Goal: Task Accomplishment & Management: Manage account settings

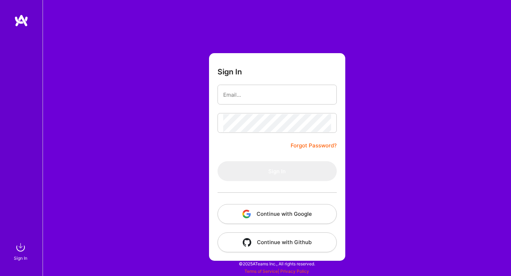
click at [284, 216] on button "Continue with Google" at bounding box center [277, 214] width 119 height 20
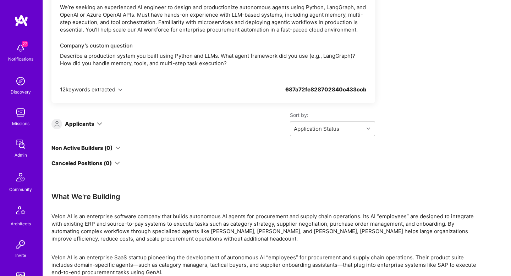
scroll to position [1132, 0]
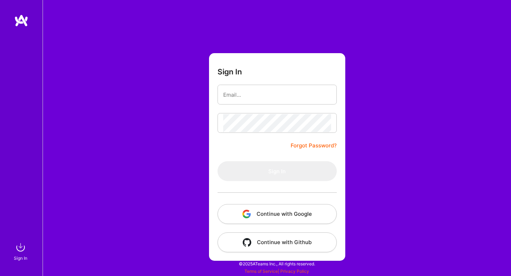
click at [276, 213] on button "Continue with Google" at bounding box center [277, 214] width 119 height 20
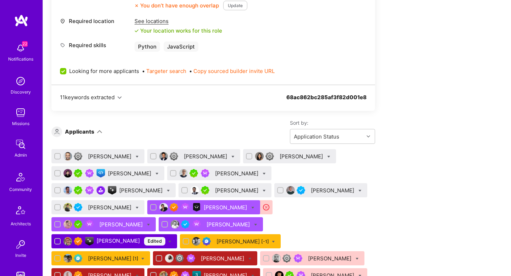
scroll to position [379, 0]
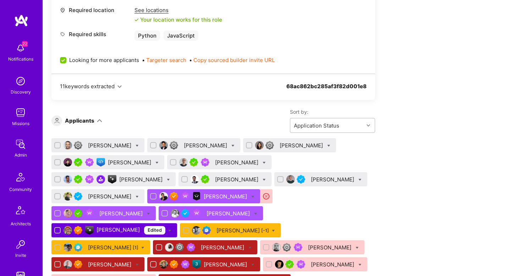
click at [359, 130] on div "Application Status" at bounding box center [326, 126] width 73 height 14
click at [352, 156] on div "Date of Submission" at bounding box center [332, 156] width 85 height 13
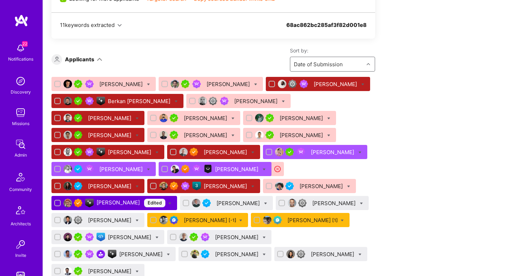
scroll to position [485, 0]
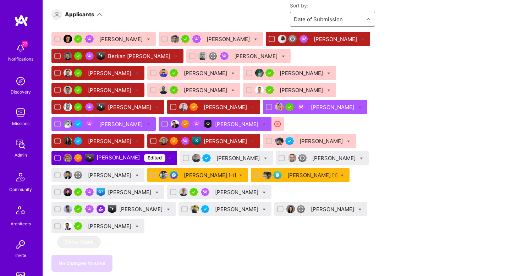
click at [215, 196] on div "David Mrva" at bounding box center [237, 192] width 45 height 7
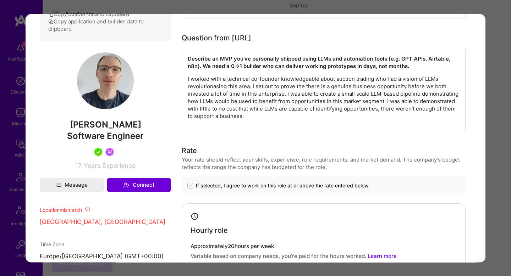
scroll to position [405, 0]
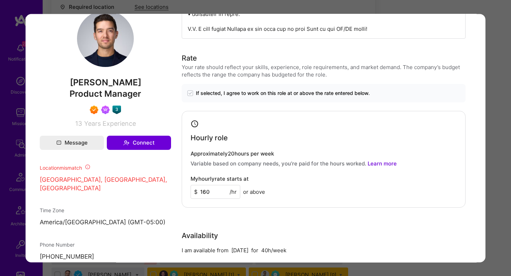
scroll to position [334, 0]
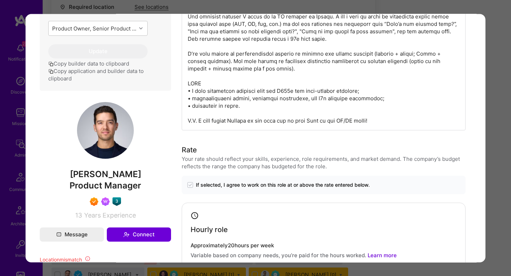
click at [501, 105] on div "Application 1 of 18 Builder Missing Requirements Required Location See location…" at bounding box center [255, 138] width 511 height 276
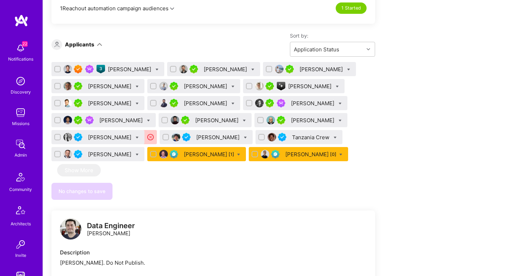
scroll to position [468, 0]
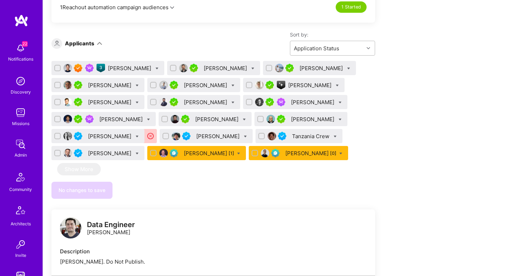
click at [346, 49] on div "Application Status" at bounding box center [326, 48] width 73 height 14
click at [336, 77] on div "Date of Submission" at bounding box center [332, 79] width 85 height 13
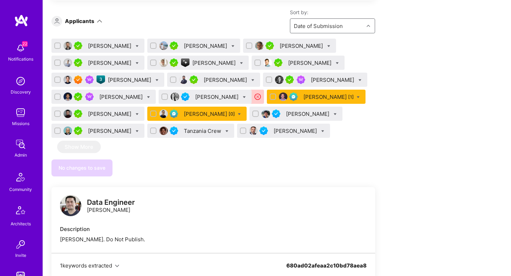
scroll to position [491, 0]
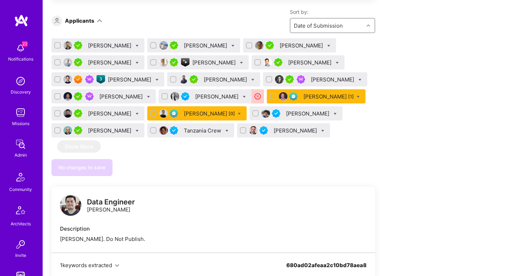
click at [311, 80] on div "Shawn Jones" at bounding box center [333, 79] width 45 height 7
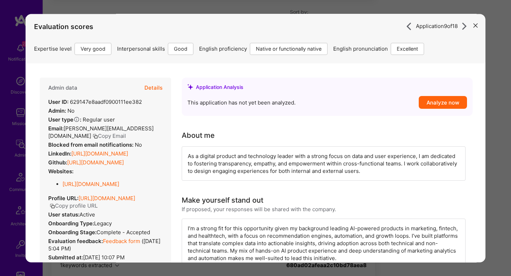
click at [153, 86] on button "Details" at bounding box center [153, 88] width 18 height 21
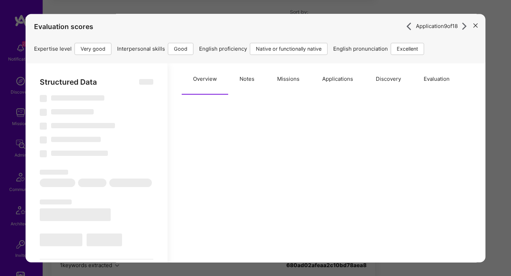
click at [271, 86] on button "Missions" at bounding box center [288, 79] width 45 height 31
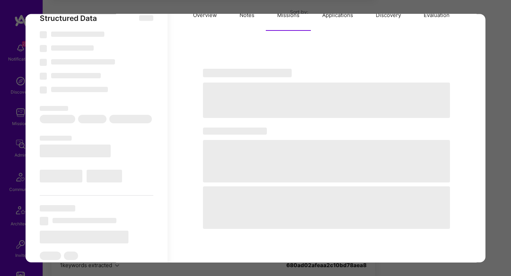
scroll to position [77, 0]
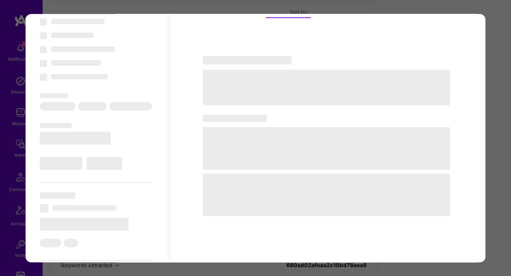
select select "Right Now"
select select "5"
select select "4"
select select "7"
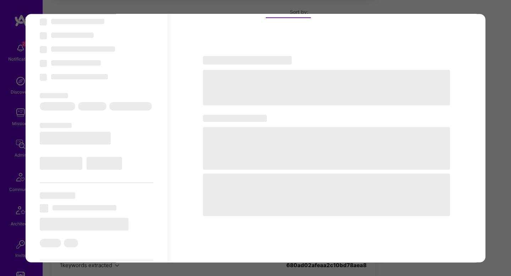
select select "US"
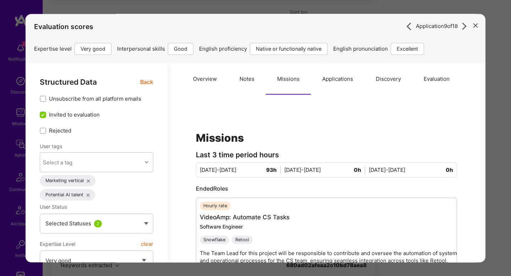
scroll to position [485, 0]
click at [254, 84] on button "Notes" at bounding box center [247, 79] width 38 height 31
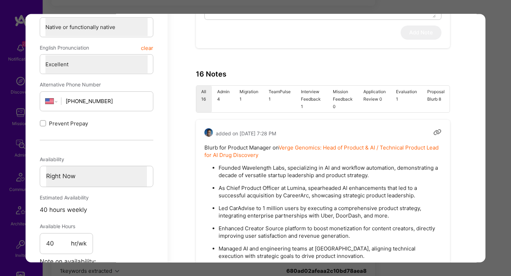
scroll to position [308, 0]
click at [222, 95] on li "Admin 4" at bounding box center [223, 98] width 23 height 27
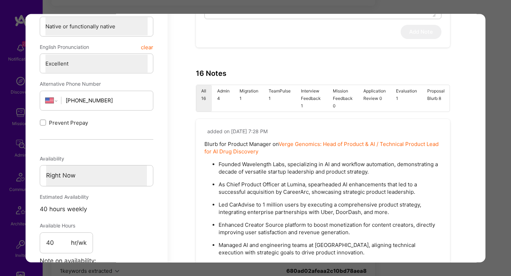
type textarea "x"
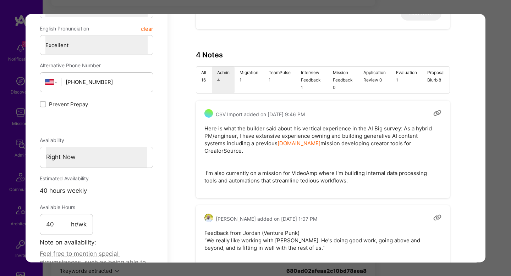
scroll to position [328, 0]
click at [289, 143] on pre "Here is what the builder said about his vertical experience in the AI Big surve…" at bounding box center [322, 154] width 237 height 60
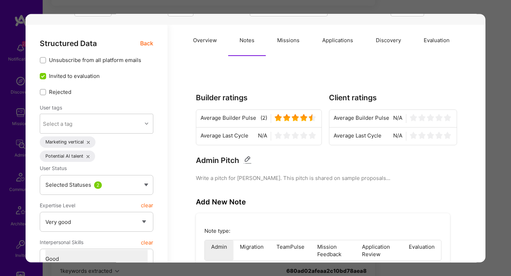
scroll to position [0, 0]
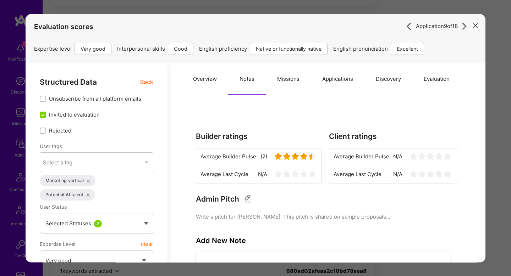
click at [193, 88] on button "Overview" at bounding box center [205, 79] width 46 height 31
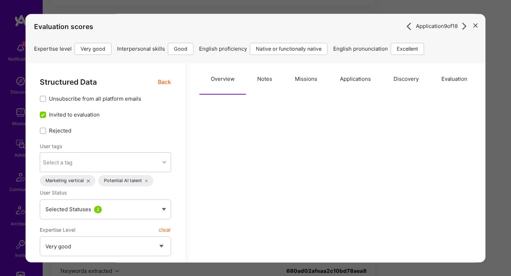
click at [164, 83] on span "Back" at bounding box center [164, 82] width 13 height 9
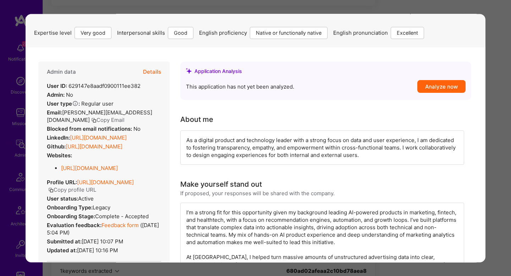
scroll to position [15, 0]
click at [91, 135] on link "https://linkedin.com/in/srejones" at bounding box center [98, 138] width 57 height 7
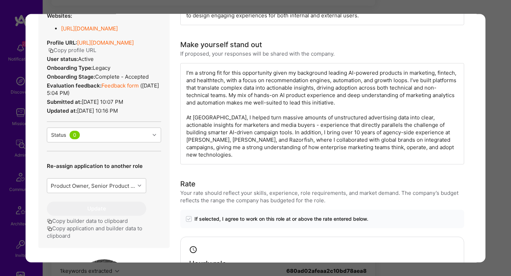
scroll to position [155, 0]
click at [489, 74] on div "Application 9 of 18 Evaluation scores Expertise level Very good Interpersonal s…" at bounding box center [255, 138] width 511 height 276
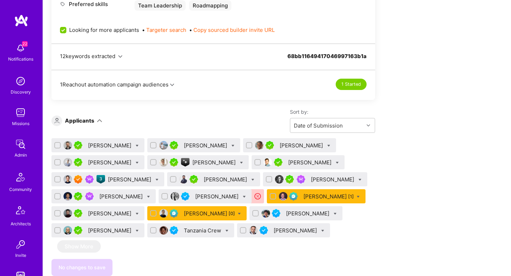
scroll to position [391, 0]
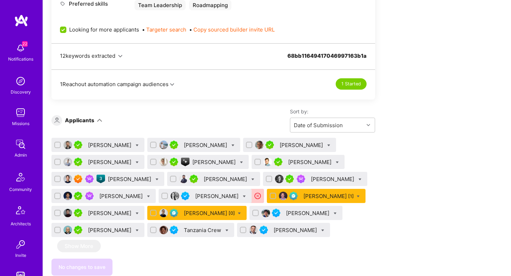
click at [126, 176] on div "[PERSON_NAME]" at bounding box center [130, 179] width 45 height 7
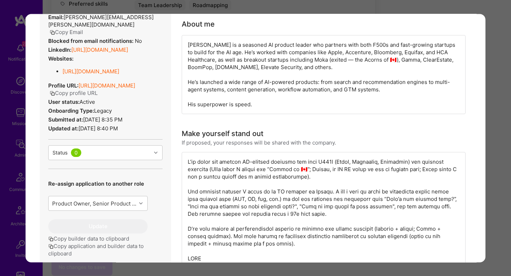
scroll to position [153, 0]
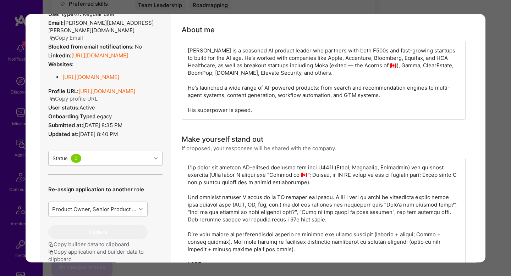
click at [493, 104] on div "Application 7 of 18 Builder Missing Requirements Required Location See location…" at bounding box center [255, 138] width 511 height 276
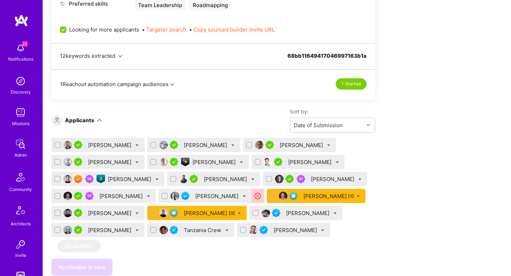
click at [114, 176] on div "[PERSON_NAME]" at bounding box center [130, 179] width 45 height 7
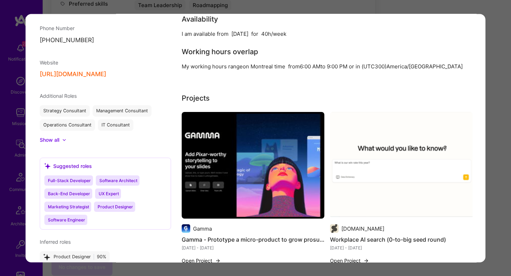
scroll to position [681, 0]
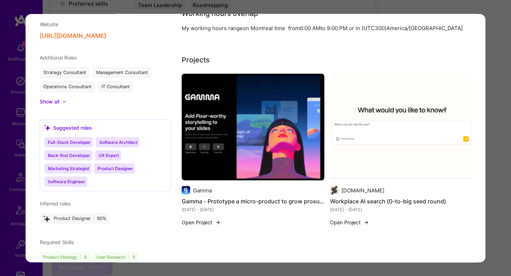
click at [496, 121] on div "Application 7 of 18 Builder Missing Requirements Required Location See location…" at bounding box center [255, 138] width 511 height 276
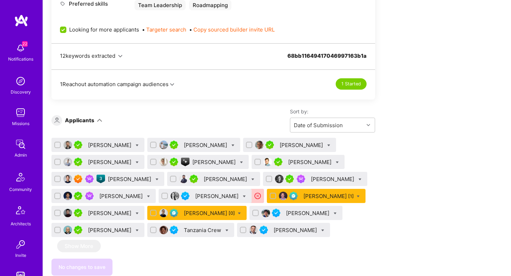
click at [228, 163] on div "Don Cosseboom" at bounding box center [214, 162] width 45 height 7
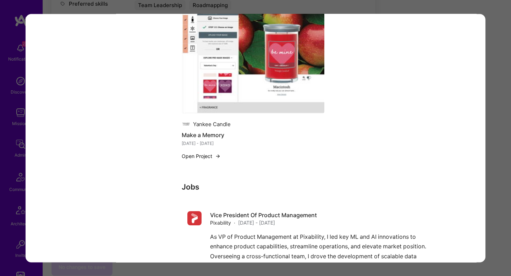
scroll to position [1682, 0]
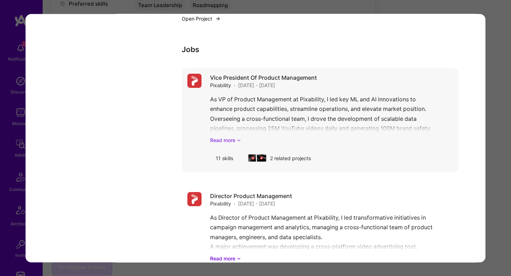
click at [234, 137] on link "Read more" at bounding box center [331, 140] width 243 height 7
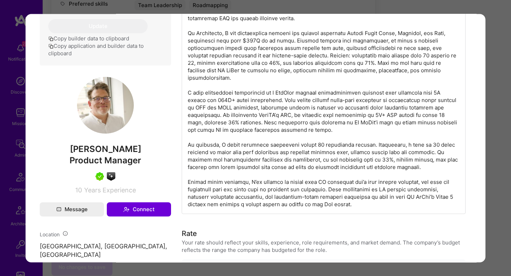
scroll to position [291, 0]
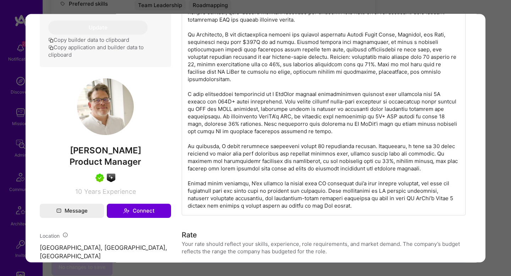
click at [503, 126] on div "Application 5 of 18 Evaluation scores Expertise level Very good Interpersonal s…" at bounding box center [255, 138] width 511 height 276
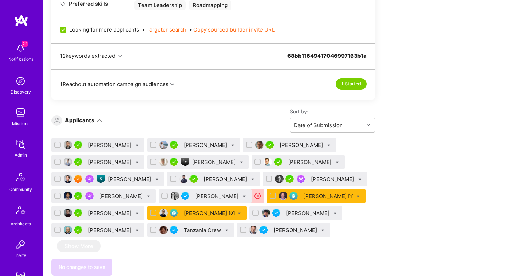
click at [243, 194] on div at bounding box center [244, 196] width 3 height 7
checkbox input "true"
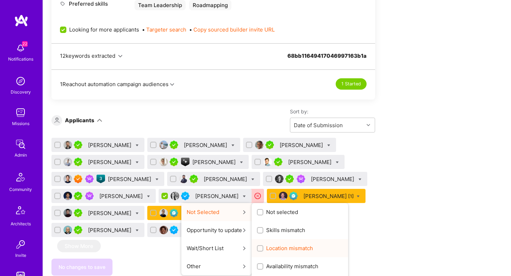
click at [266, 246] on span "Location mismatch" at bounding box center [289, 248] width 47 height 7
click at [263, 247] on input "Location mismatch" at bounding box center [260, 249] width 5 height 5
checkbox input "true"
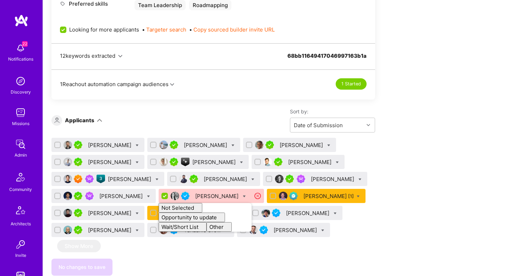
checkbox input "false"
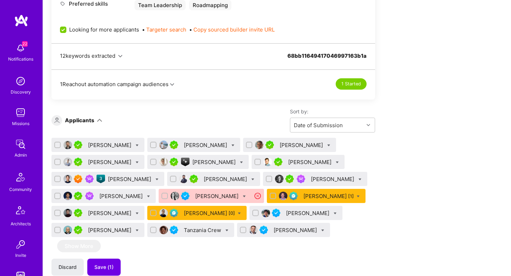
click at [254, 213] on input "checkbox" at bounding box center [256, 213] width 5 height 5
checkbox input "true"
click at [240, 231] on div at bounding box center [243, 230] width 6 height 6
click at [241, 231] on input "checkbox" at bounding box center [243, 230] width 5 height 5
checkbox input "true"
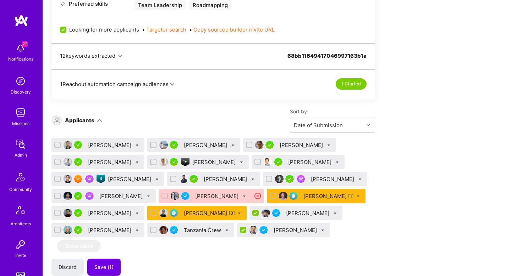
click at [152, 230] on input "checkbox" at bounding box center [154, 230] width 5 height 5
checkbox input "true"
click at [225, 229] on icon at bounding box center [226, 230] width 3 height 3
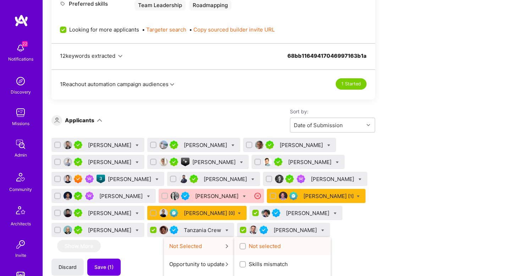
click at [249, 246] on span "Not selected" at bounding box center [265, 246] width 32 height 7
click at [244, 246] on input "Not selected" at bounding box center [243, 247] width 5 height 5
checkbox input "true"
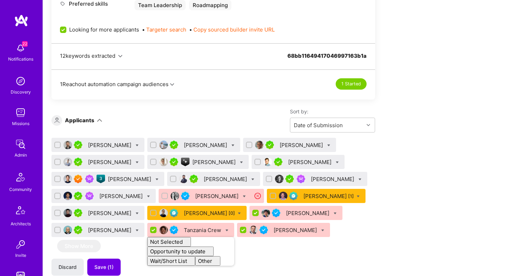
checkbox input "false"
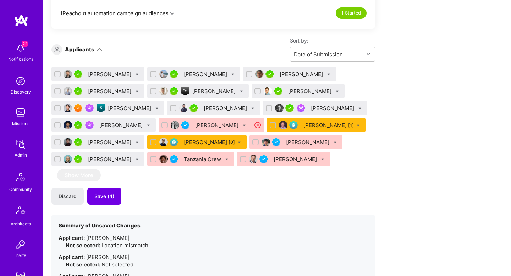
scroll to position [462, 0]
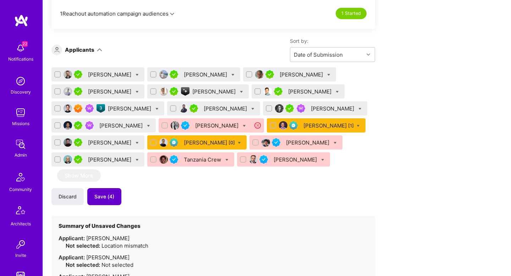
click at [116, 196] on button "Save (4)" at bounding box center [104, 196] width 34 height 17
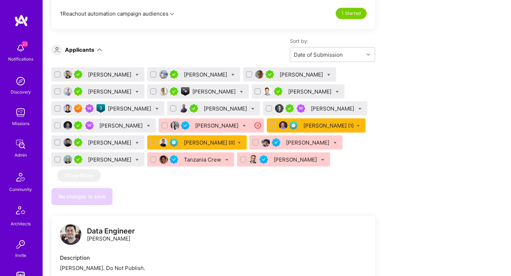
click at [112, 125] on div "Uba Obasi" at bounding box center [121, 125] width 45 height 7
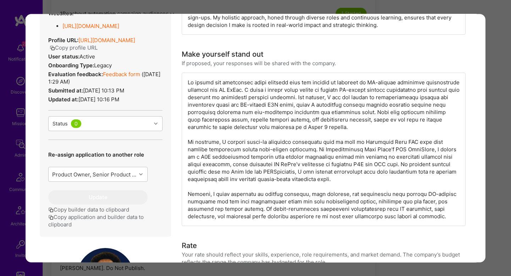
scroll to position [202, 0]
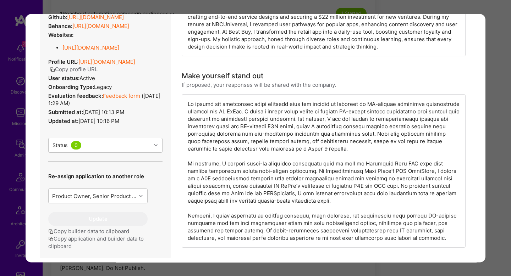
click at [494, 88] on div "Application 10 of 18 Builder Missing Requirements Required Location See locatio…" at bounding box center [255, 138] width 511 height 276
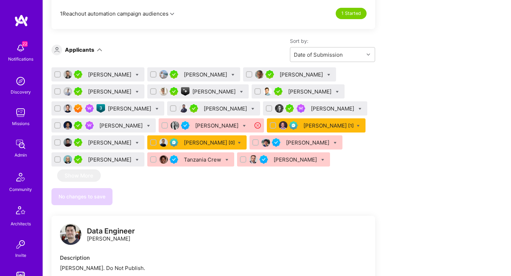
click at [130, 125] on div "Uba Obasi" at bounding box center [103, 126] width 104 height 14
click at [133, 125] on div "Uba Obasi" at bounding box center [103, 126] width 104 height 14
click at [147, 125] on icon at bounding box center [148, 126] width 3 height 3
checkbox input "true"
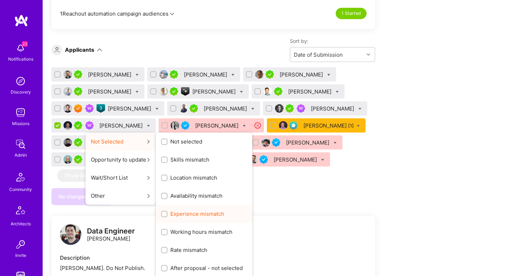
click at [189, 211] on span "Experience mismatch" at bounding box center [197, 213] width 54 height 7
click at [167, 212] on input "Experience mismatch" at bounding box center [165, 214] width 5 height 5
checkbox input "true"
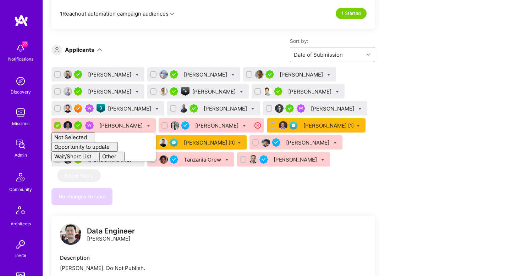
checkbox input "false"
click at [273, 179] on div "Aleksandre Natchkebia Hooman Baradaran Sam Somashekar Graziano Giordano Don Cos…" at bounding box center [213, 136] width 324 height 138
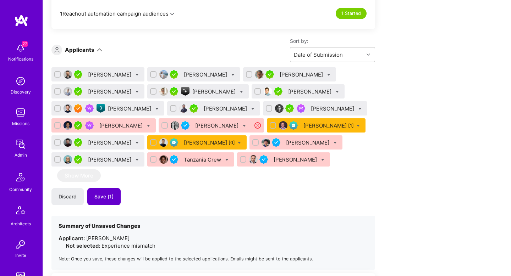
click at [109, 200] on button "Save (1)" at bounding box center [103, 196] width 33 height 17
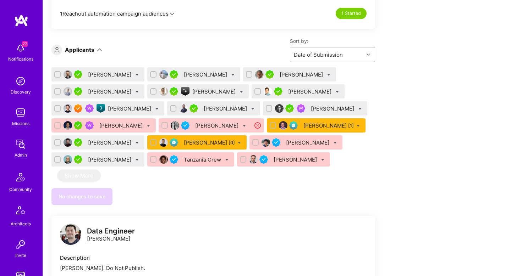
click at [322, 93] on div "Georgios Depastas" at bounding box center [310, 91] width 45 height 7
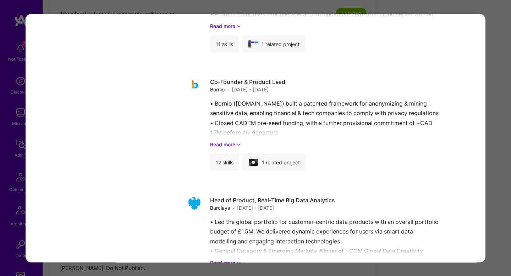
scroll to position [1457, 0]
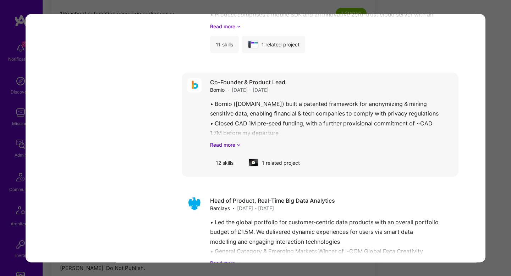
click at [331, 113] on div "• Bornio (www.bornio.com) built a patented framework for anonymizing & mining s…" at bounding box center [331, 123] width 243 height 49
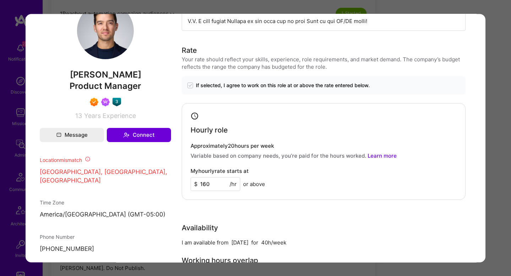
scroll to position [500, 0]
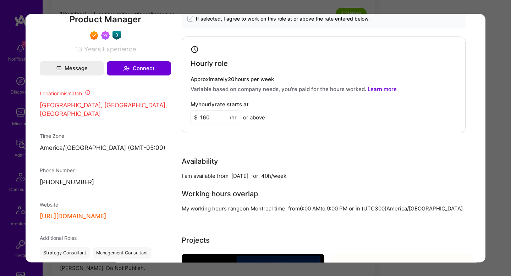
click at [492, 154] on div "Application 7 of 18 Builder Missing Requirements Required Location See location…" at bounding box center [255, 138] width 511 height 276
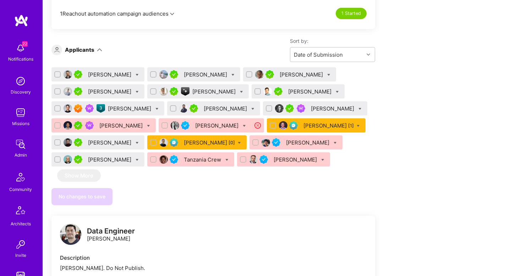
click at [317, 87] on div "Georgios Depastas" at bounding box center [298, 91] width 93 height 14
click at [206, 138] on div "Dhruv Mehrotra [0]" at bounding box center [196, 143] width 99 height 14
click at [156, 94] on div at bounding box center [153, 91] width 6 height 6
click at [156, 94] on input "checkbox" at bounding box center [154, 91] width 5 height 5
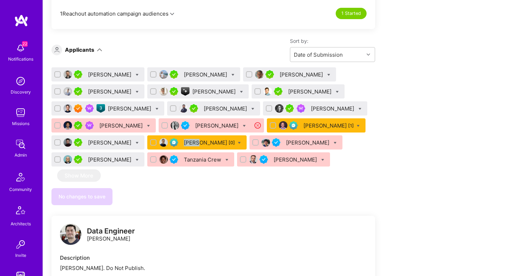
checkbox input "true"
click at [267, 109] on input "checkbox" at bounding box center [269, 108] width 5 height 5
checkbox input "true"
click at [58, 107] on input "checkbox" at bounding box center [58, 108] width 5 height 5
checkbox input "true"
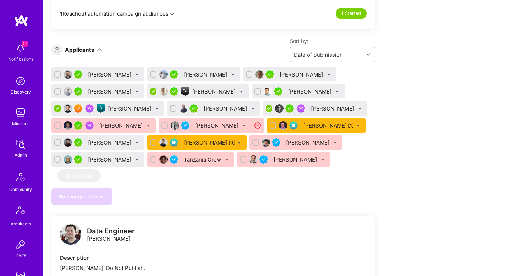
click at [155, 110] on icon at bounding box center [156, 109] width 3 height 3
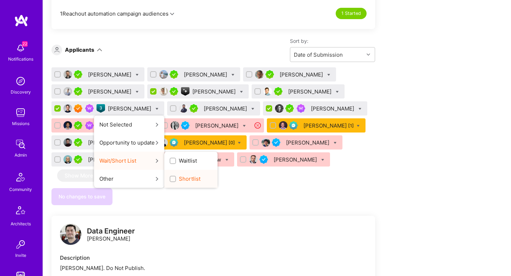
click at [170, 173] on div "Shortlist" at bounding box center [190, 179] width 53 height 18
click at [179, 177] on span "Shortlist" at bounding box center [190, 178] width 22 height 7
click at [171, 177] on input "Shortlist" at bounding box center [173, 179] width 5 height 5
checkbox input "true"
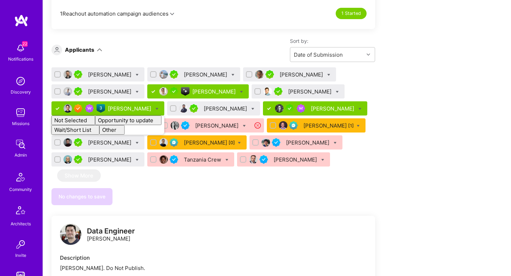
checkbox input "false"
click at [187, 204] on div "No changes to save" at bounding box center [213, 196] width 324 height 17
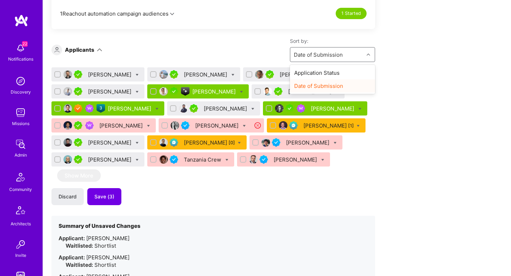
click at [322, 56] on div "Date of Submission" at bounding box center [318, 54] width 49 height 7
click at [320, 71] on div "Application Status" at bounding box center [332, 72] width 85 height 13
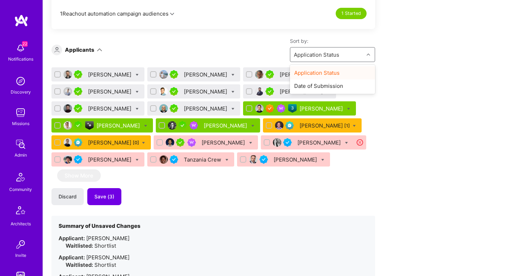
click at [322, 50] on div "Application Status" at bounding box center [326, 55] width 73 height 14
click at [321, 86] on div "Date of Submission" at bounding box center [332, 85] width 85 height 13
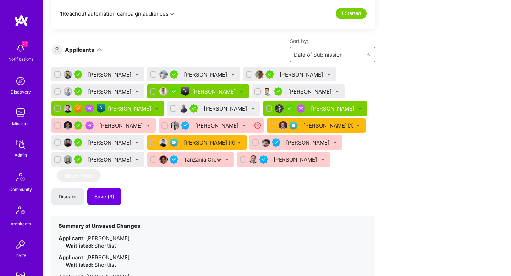
click at [104, 72] on div "Aleksandre Natchkebia" at bounding box center [110, 74] width 45 height 7
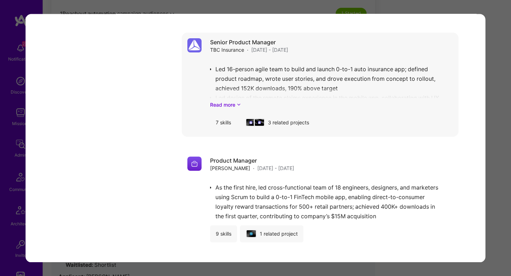
scroll to position [1686, 0]
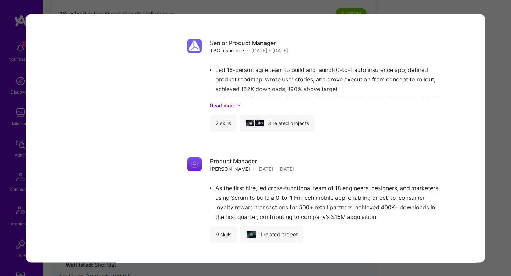
click at [497, 127] on div "Application 1 of 18 Builder Missing Requirements Required Location See location…" at bounding box center [255, 138] width 511 height 276
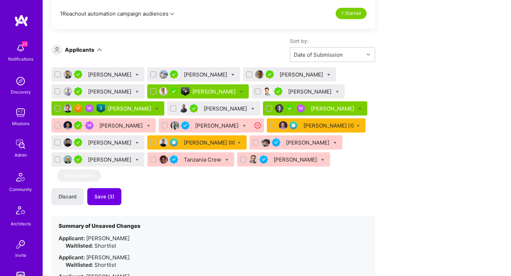
click at [139, 74] on icon at bounding box center [137, 74] width 3 height 3
checkbox input "true"
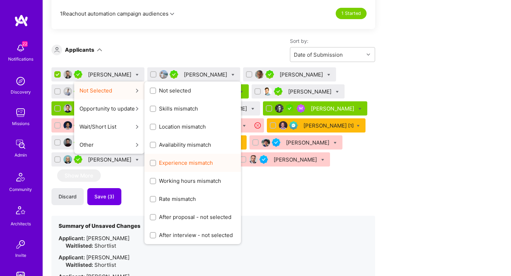
click at [196, 165] on span "Experience mismatch" at bounding box center [186, 162] width 54 height 7
click at [156, 165] on input "Experience mismatch" at bounding box center [153, 163] width 5 height 5
checkbox input "true"
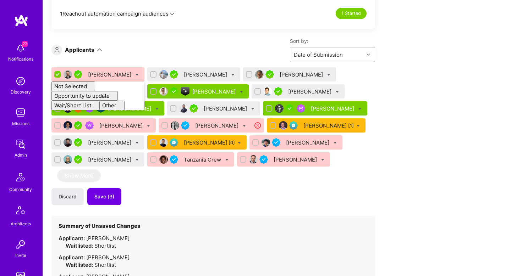
checkbox input "false"
click at [170, 42] on div "Sort by: Date of Submission" at bounding box center [238, 50] width 273 height 24
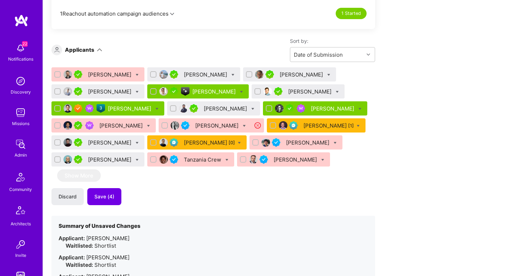
click at [213, 74] on div "Hooman Baradaran" at bounding box center [206, 74] width 45 height 7
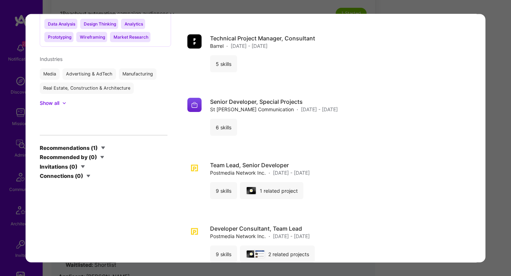
scroll to position [1258, 0]
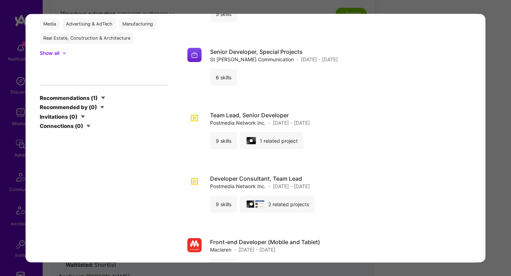
click at [488, 126] on div "Application 2 of 18 Builder Missing Requirements Required Location See location…" at bounding box center [255, 138] width 511 height 276
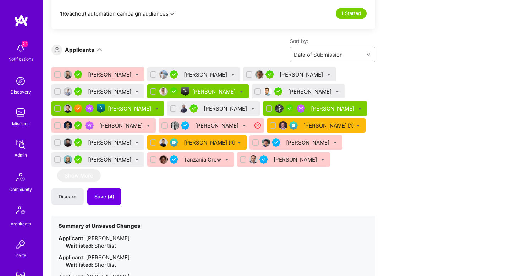
click at [235, 75] on icon at bounding box center [232, 74] width 3 height 3
checkbox input "true"
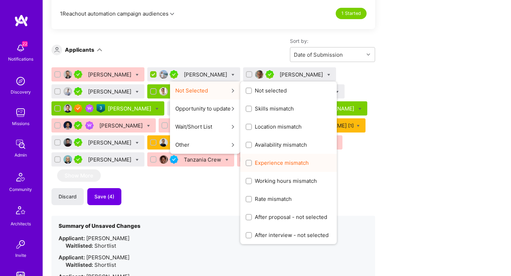
click at [309, 162] on span "Experience mismatch" at bounding box center [282, 162] width 54 height 7
click at [252, 162] on input "Experience mismatch" at bounding box center [249, 163] width 5 height 5
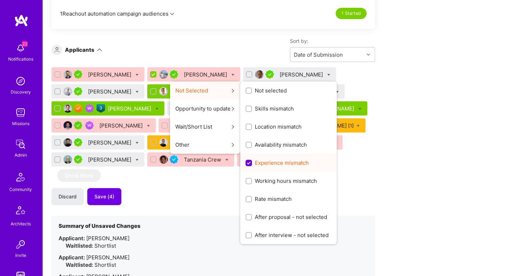
click at [309, 162] on span "Experience mismatch" at bounding box center [282, 162] width 54 height 7
click at [253, 162] on input "Experience mismatch" at bounding box center [249, 163] width 6 height 6
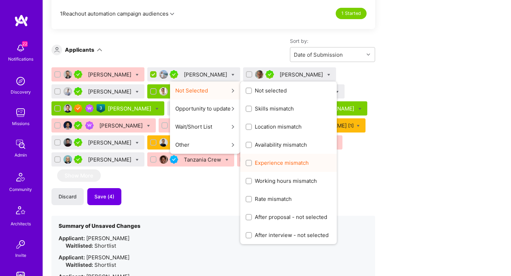
scroll to position [0, 0]
click at [303, 158] on div "Experience mismatch" at bounding box center [288, 163] width 97 height 18
click at [302, 162] on span "Experience mismatch" at bounding box center [282, 162] width 54 height 7
click at [252, 162] on input "Experience mismatch" at bounding box center [249, 163] width 5 height 5
checkbox input "true"
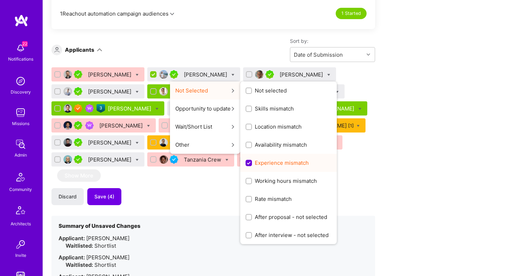
scroll to position [0, 0]
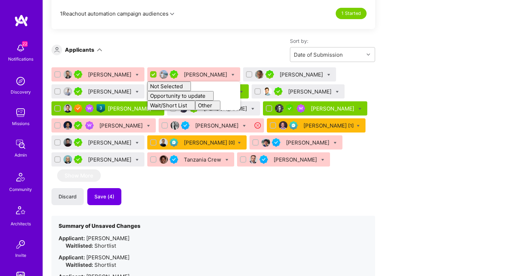
checkbox input "false"
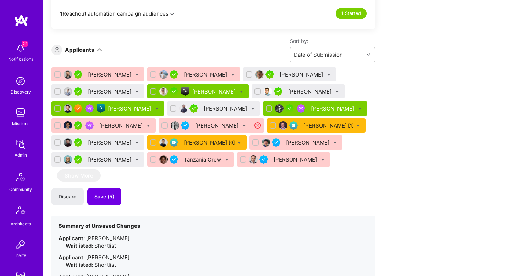
click at [316, 75] on div "Sam Somashekar" at bounding box center [302, 74] width 45 height 7
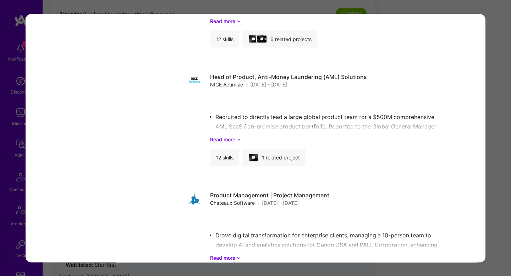
scroll to position [1697, 0]
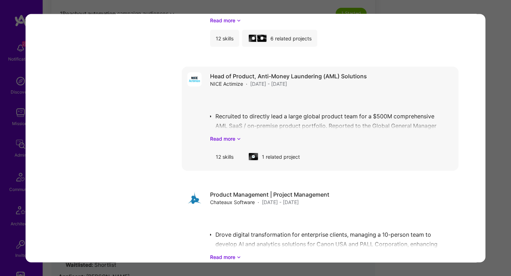
click at [243, 133] on div "Recruited to directly lead a large global product team for a $500M comprehensiv…" at bounding box center [331, 117] width 243 height 49
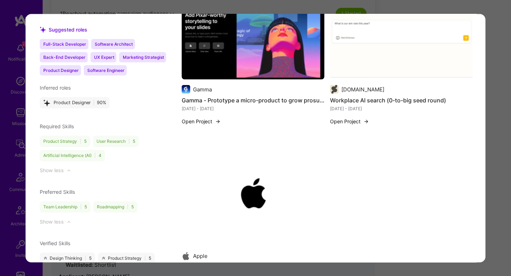
scroll to position [899, 0]
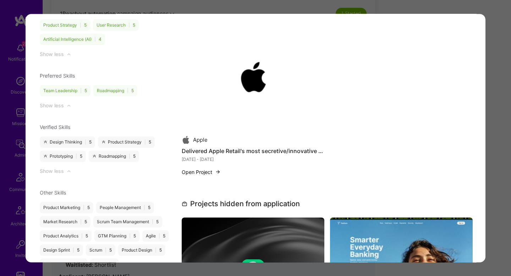
click at [500, 128] on div "Application 7 of 18 Builder Missing Requirements Required Location See location…" at bounding box center [255, 138] width 511 height 276
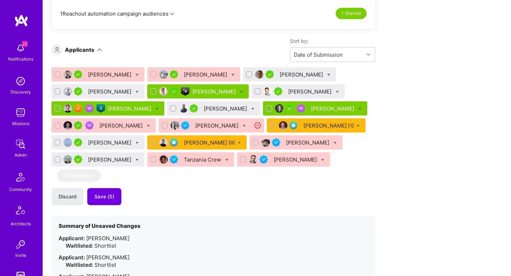
click at [317, 75] on div "Sam Somashekar" at bounding box center [302, 74] width 45 height 7
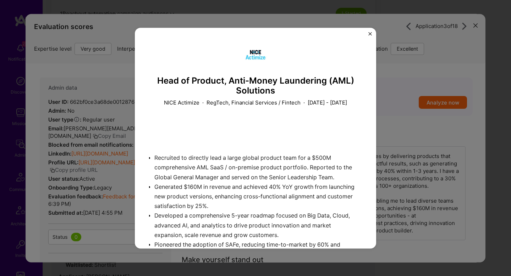
click at [384, 111] on div "Head of Product, Anti-Money Laundering (AML) Solutions NICE Actimize · RegTech,…" at bounding box center [255, 138] width 511 height 276
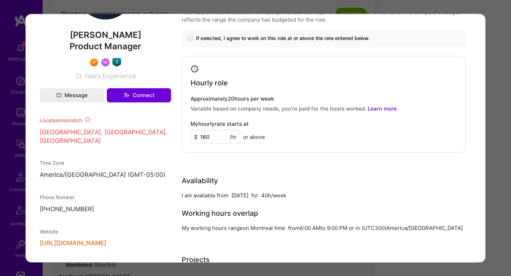
scroll to position [590, 0]
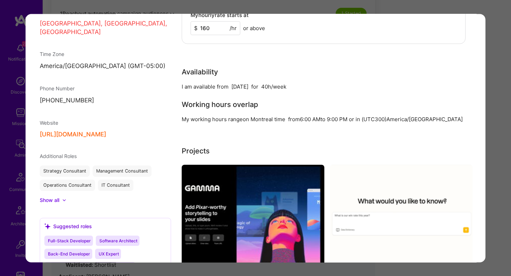
click at [506, 122] on div "Application 7 of 18 Builder Missing Requirements Required Location See location…" at bounding box center [255, 138] width 511 height 276
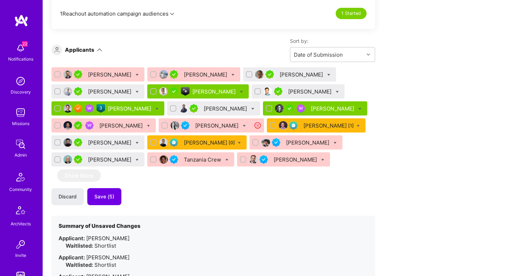
click at [311, 74] on div "Sam Somashekar" at bounding box center [302, 74] width 45 height 7
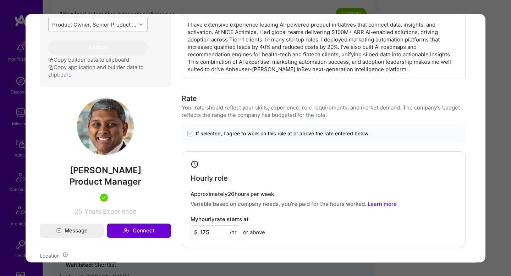
scroll to position [265, 0]
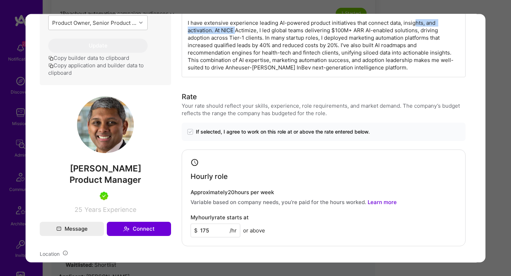
drag, startPoint x: 417, startPoint y: 24, endPoint x: 235, endPoint y: 31, distance: 181.5
click at [236, 31] on div "I have extensive experience leading AI-powered product initiatives that connect…" at bounding box center [324, 45] width 284 height 64
click at [235, 31] on div "I have extensive experience leading AI-powered product initiatives that connect…" at bounding box center [324, 45] width 284 height 64
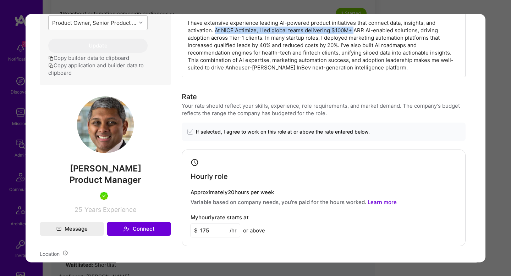
drag, startPoint x: 214, startPoint y: 31, endPoint x: 355, endPoint y: 33, distance: 140.9
click at [356, 33] on div "I have extensive experience leading AI-powered product initiatives that connect…" at bounding box center [324, 45] width 284 height 64
click at [355, 33] on div "I have extensive experience leading AI-powered product initiatives that connect…" at bounding box center [324, 45] width 284 height 64
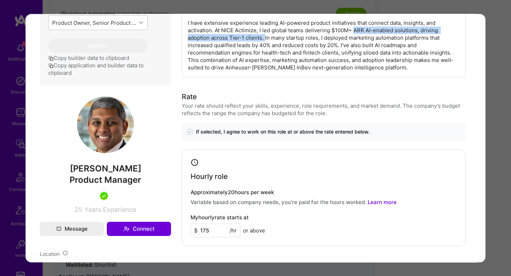
drag, startPoint x: 355, startPoint y: 33, endPoint x: 263, endPoint y: 41, distance: 92.9
click at [263, 41] on div "I have extensive experience leading AI-powered product initiatives that connect…" at bounding box center [324, 45] width 284 height 64
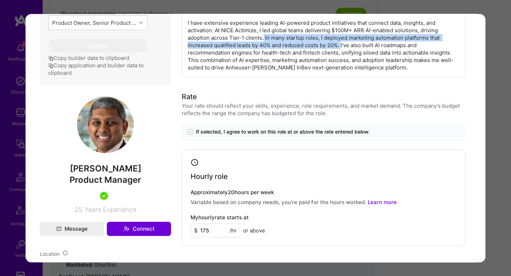
drag, startPoint x: 263, startPoint y: 41, endPoint x: 342, endPoint y: 42, distance: 79.1
click at [342, 42] on div "I have extensive experience leading AI-powered product initiatives that connect…" at bounding box center [324, 45] width 284 height 64
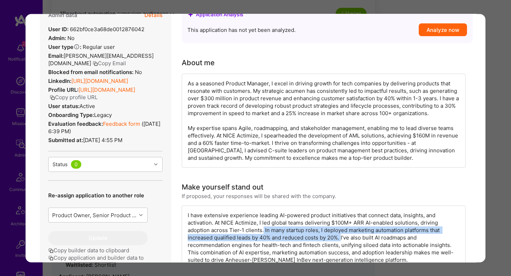
scroll to position [0, 0]
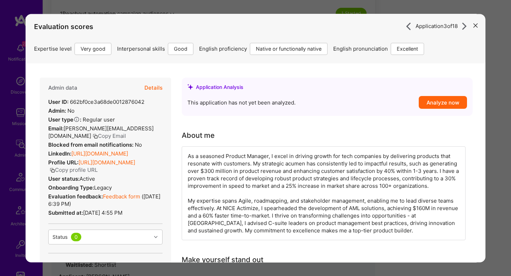
click at [103, 153] on link "https://linkedin.com/in/samsomashekar" at bounding box center [99, 153] width 57 height 7
click at [134, 200] on link "Feedback form" at bounding box center [121, 196] width 37 height 7
click at [155, 89] on button "Details" at bounding box center [153, 88] width 18 height 21
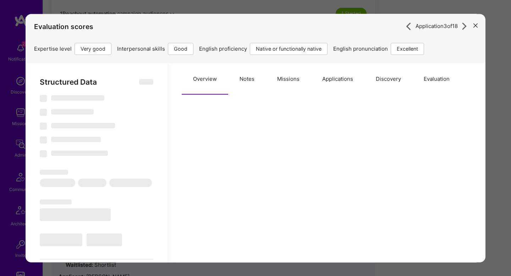
click at [247, 83] on button "Notes" at bounding box center [247, 79] width 38 height 31
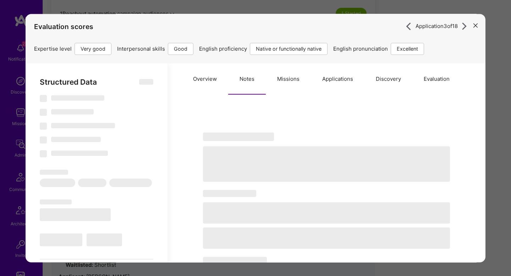
type textarea "x"
select select "Right Now"
select select "5"
select select "4"
select select "7"
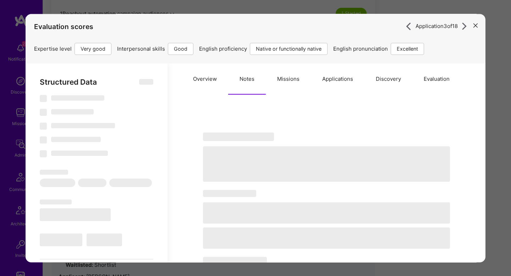
select select "7"
select select "US"
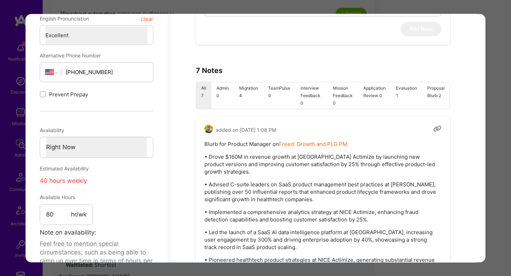
scroll to position [358, 0]
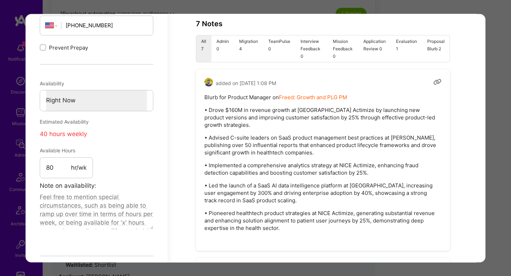
click at [502, 162] on div "Application 3 of 18 Evaluation scores Expertise level Very good Interpersonal s…" at bounding box center [255, 138] width 511 height 276
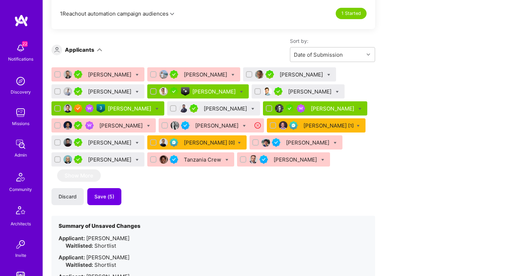
click at [336, 73] on div "Sam Somashekar" at bounding box center [289, 74] width 93 height 14
click at [330, 76] on icon at bounding box center [328, 74] width 3 height 3
checkbox input "true"
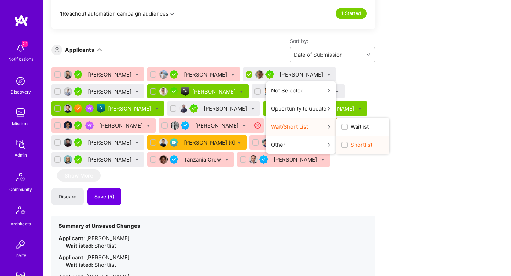
click at [372, 145] on span "Shortlist" at bounding box center [362, 144] width 22 height 7
click at [348, 145] on input "Shortlist" at bounding box center [345, 145] width 5 height 5
checkbox input "true"
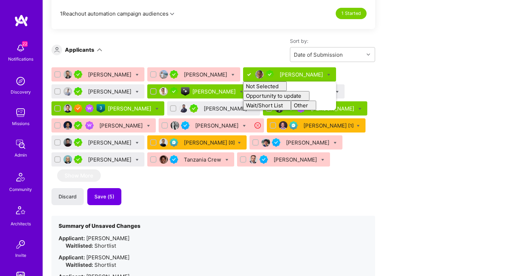
checkbox input "false"
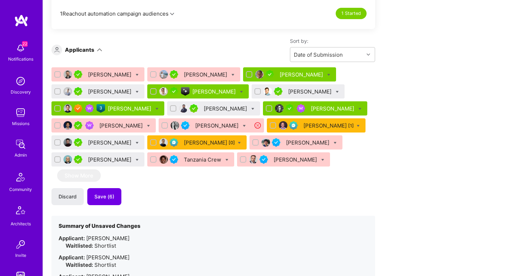
click at [109, 89] on div "Graziano Giordano" at bounding box center [110, 91] width 45 height 7
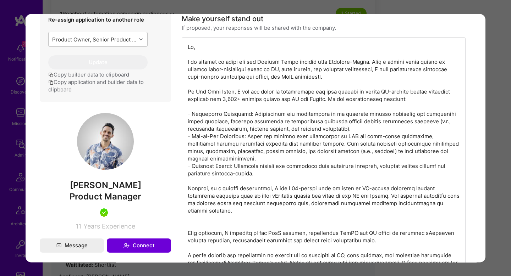
scroll to position [399, 0]
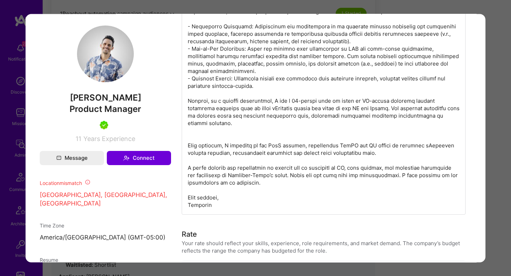
click at [488, 148] on div "Application 4 of 18 Builder Missing Requirements Required Location See location…" at bounding box center [255, 138] width 511 height 276
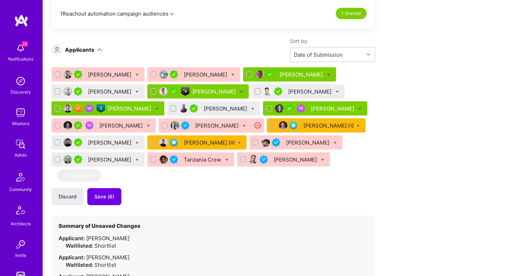
click at [139, 91] on icon at bounding box center [137, 91] width 3 height 3
checkbox input "true"
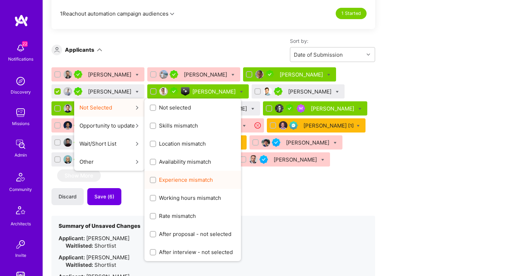
click at [191, 175] on div "Experience mismatch" at bounding box center [192, 180] width 97 height 18
click at [191, 178] on span "Experience mismatch" at bounding box center [186, 179] width 54 height 7
click at [156, 178] on input "Experience mismatch" at bounding box center [153, 180] width 5 height 5
checkbox input "true"
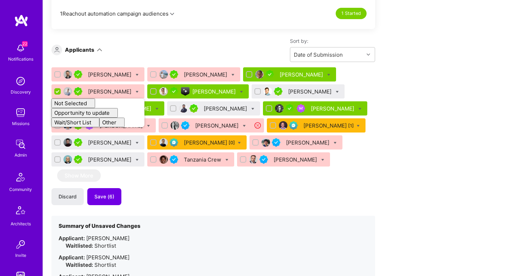
click at [342, 246] on div "Waitlisted: Shortlist" at bounding box center [217, 245] width 302 height 7
checkbox input "false"
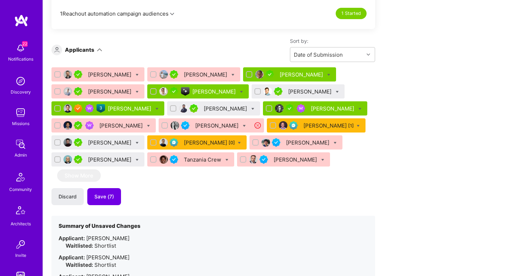
click at [317, 93] on div "Georgios Depastas" at bounding box center [310, 91] width 45 height 7
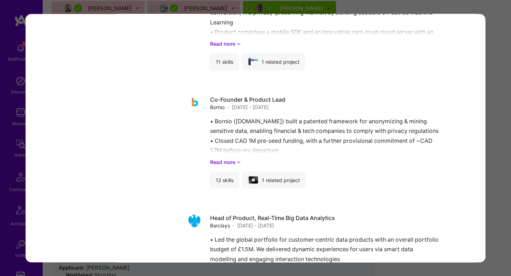
scroll to position [1430, 0]
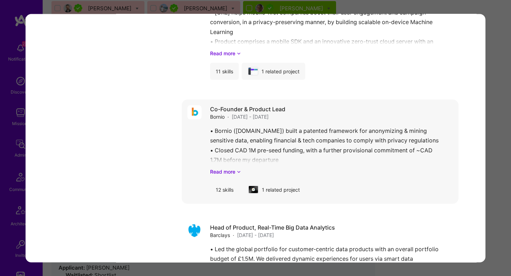
click at [260, 152] on div "• Bornio (www.bornio.com) built a patented framework for anonymizing & mining s…" at bounding box center [331, 150] width 243 height 49
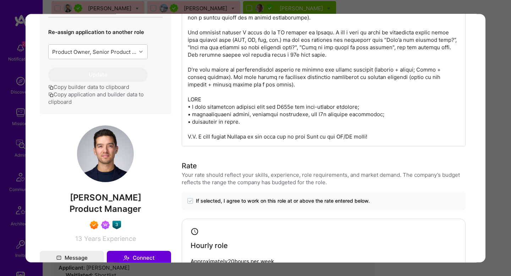
scroll to position [325, 0]
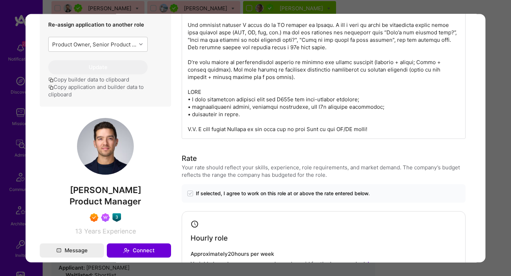
click at [503, 119] on div "Application 7 of 18 Builder Missing Requirements Required Location See location…" at bounding box center [255, 138] width 511 height 276
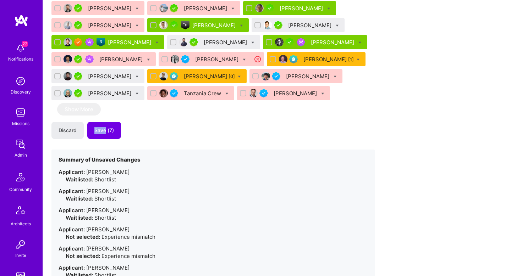
click at [339, 26] on icon at bounding box center [337, 25] width 3 height 3
checkbox input "true"
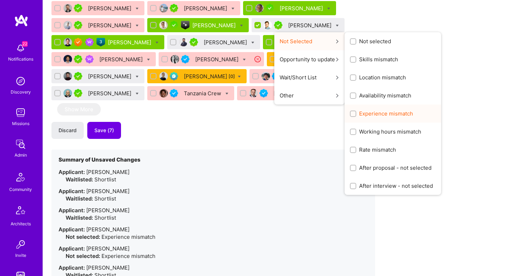
click at [378, 114] on span "Experience mismatch" at bounding box center [386, 113] width 54 height 7
click at [356, 114] on input "Experience mismatch" at bounding box center [353, 114] width 5 height 5
checkbox input "true"
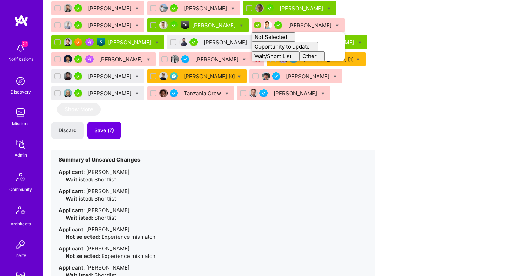
checkbox input "false"
click at [291, 135] on div "Discard Save (7)" at bounding box center [213, 130] width 324 height 17
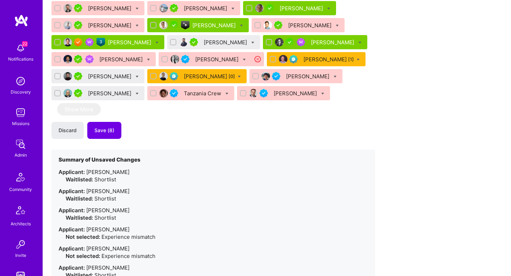
click at [204, 44] on div "Ishaan Suri" at bounding box center [226, 42] width 45 height 7
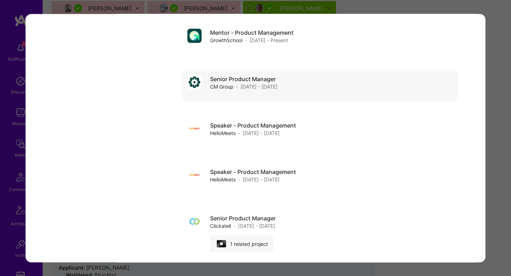
scroll to position [1713, 0]
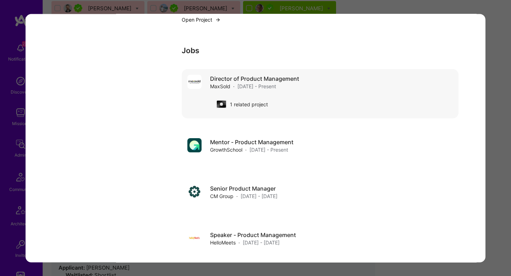
click at [355, 76] on div "Director of Product Management MaxSold · Apr 2022 - Present 1 related project" at bounding box center [331, 94] width 243 height 38
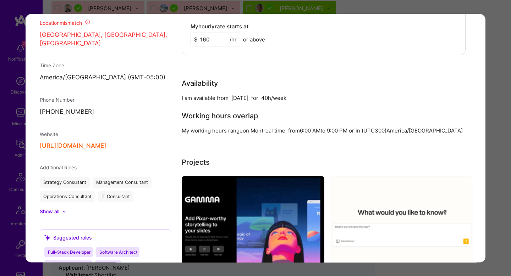
scroll to position [617, 0]
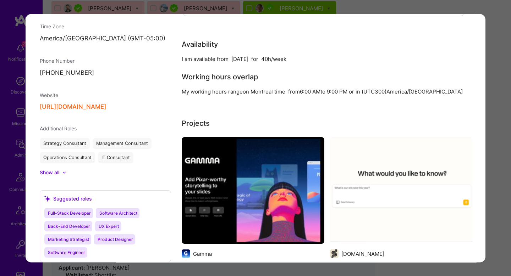
click at [503, 106] on div "Application 7 of 18 Builder Missing Requirements Required Location See location…" at bounding box center [255, 138] width 511 height 276
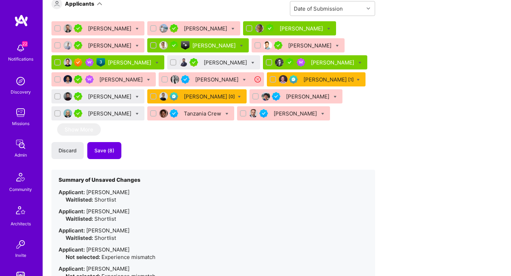
scroll to position [491, 0]
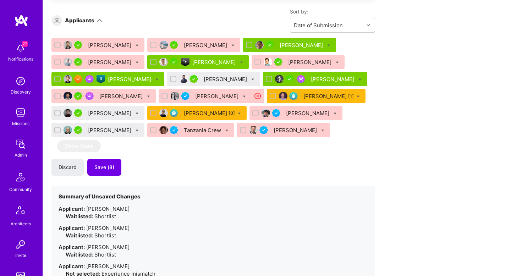
click at [204, 81] on div "Ishaan Suri" at bounding box center [226, 79] width 45 height 7
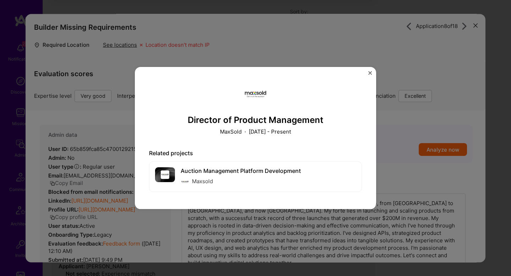
click at [132, 64] on div "Director of Product Management MaxSold · April 2022 - Present Related projects …" at bounding box center [255, 138] width 511 height 276
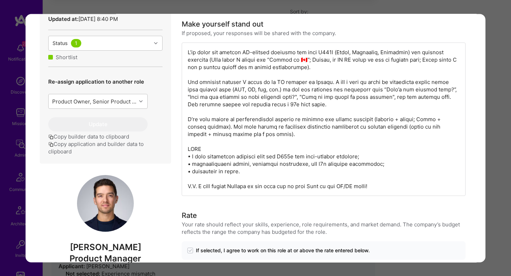
scroll to position [266, 0]
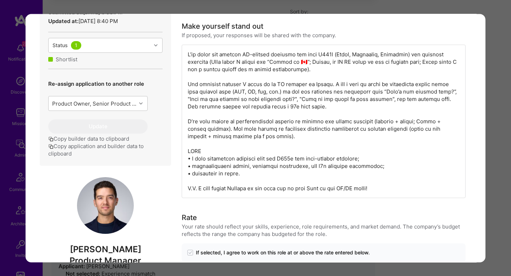
click at [507, 120] on div "Application 7 of 18 Builder Missing Requirements Required Location See location…" at bounding box center [255, 138] width 511 height 276
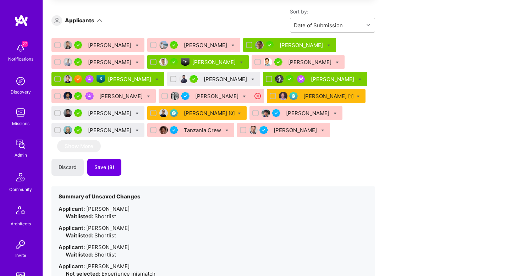
click at [212, 81] on div "Ishaan Suri" at bounding box center [226, 79] width 45 height 7
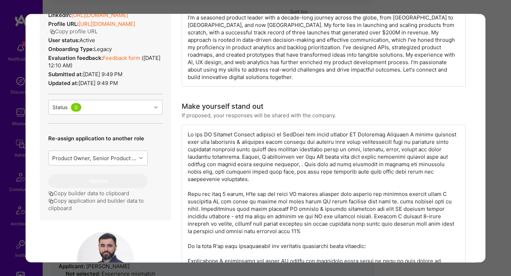
scroll to position [130, 0]
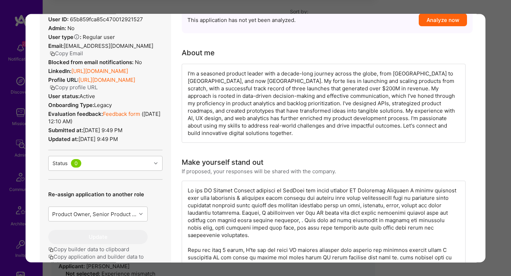
click at [128, 71] on link "https://linkedin.com/in/ishaansuri16" at bounding box center [99, 71] width 57 height 7
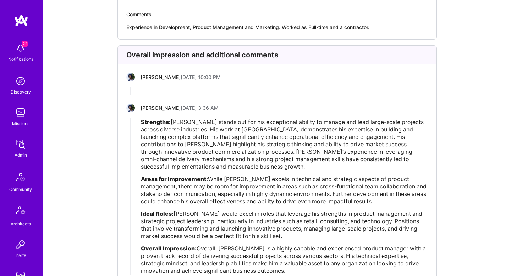
scroll to position [1594, 0]
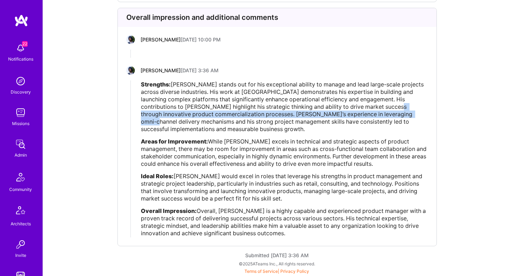
drag, startPoint x: 372, startPoint y: 109, endPoint x: 387, endPoint y: 111, distance: 15.1
click at [387, 111] on span "Sam Somashekar stands out for his exceptional ability to manage and lead large-…" at bounding box center [283, 107] width 284 height 52
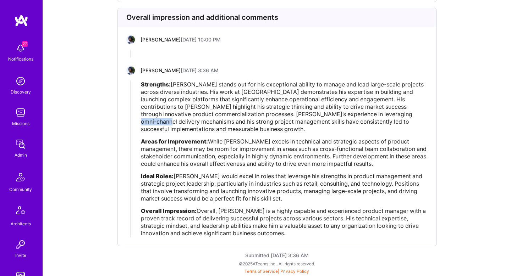
click at [387, 111] on span "Sam Somashekar stands out for his exceptional ability to manage and lead large-…" at bounding box center [283, 107] width 284 height 52
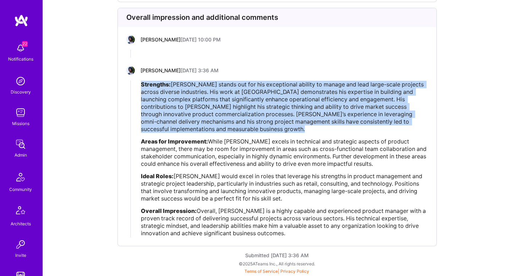
click at [387, 111] on span "Sam Somashekar stands out for his exceptional ability to manage and lead large-…" at bounding box center [283, 107] width 284 height 52
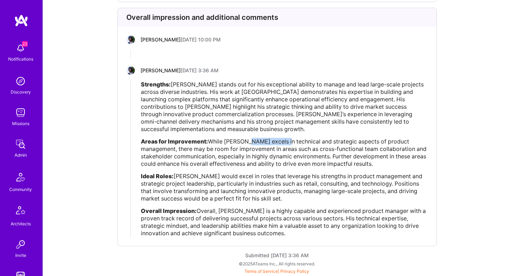
drag, startPoint x: 248, startPoint y: 142, endPoint x: 280, endPoint y: 143, distance: 32.3
click at [280, 143] on span "While Sam excels in technical and strategic aspects of product management, ther…" at bounding box center [284, 152] width 287 height 29
click at [241, 141] on span "While Sam excels in technical and strategic aspects of product management, ther…" at bounding box center [284, 152] width 287 height 29
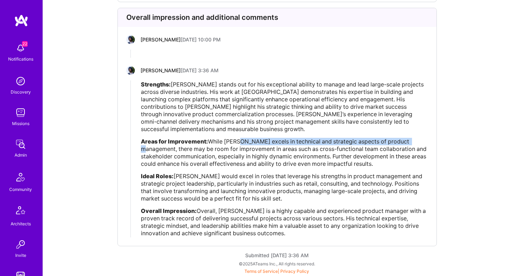
drag, startPoint x: 241, startPoint y: 141, endPoint x: 383, endPoint y: 141, distance: 141.6
click at [383, 142] on span "While Sam excels in technical and strategic aspects of product management, ther…" at bounding box center [284, 152] width 287 height 29
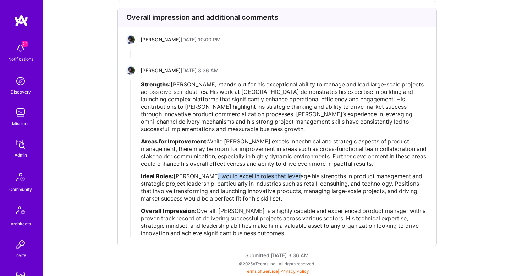
drag, startPoint x: 207, startPoint y: 174, endPoint x: 290, endPoint y: 179, distance: 83.9
click at [290, 179] on span "Sam would excel in roles that leverage his strengths in product management and …" at bounding box center [282, 187] width 283 height 29
click at [232, 188] on span "Sam would excel in roles that leverage his strengths in product management and …" at bounding box center [282, 187] width 283 height 29
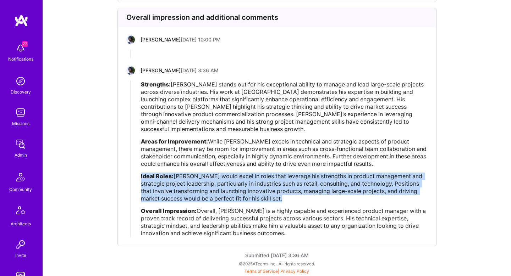
click at [232, 188] on span "Sam would excel in roles that leverage his strengths in product management and …" at bounding box center [282, 187] width 283 height 29
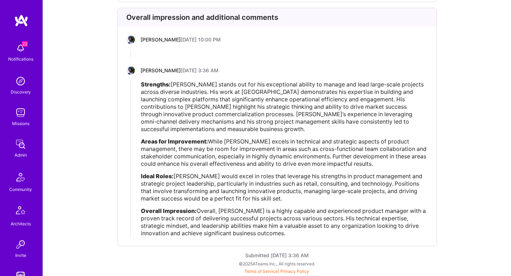
click at [233, 223] on span "Overall, Sam Somashekar is a highly capable and experienced product manager wit…" at bounding box center [284, 222] width 286 height 29
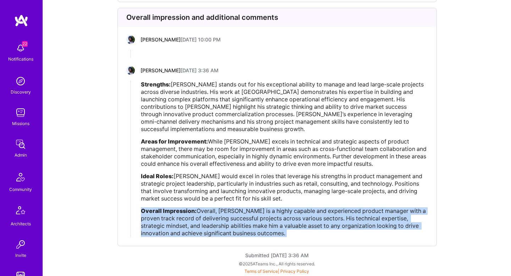
click at [233, 223] on span "Overall, Sam Somashekar is a highly capable and experienced product manager wit…" at bounding box center [284, 222] width 286 height 29
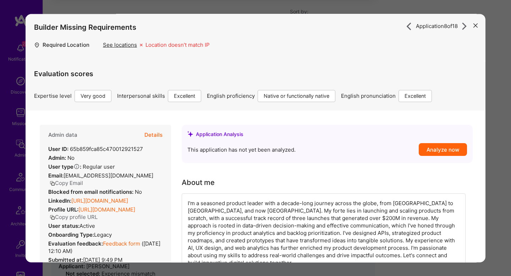
scroll to position [130, 0]
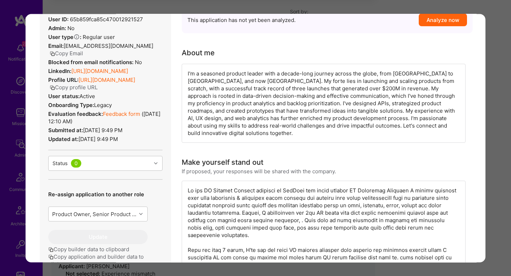
click at [499, 128] on div "Application 8 of 18 Builder Missing Requirements Required Location See location…" at bounding box center [255, 138] width 511 height 276
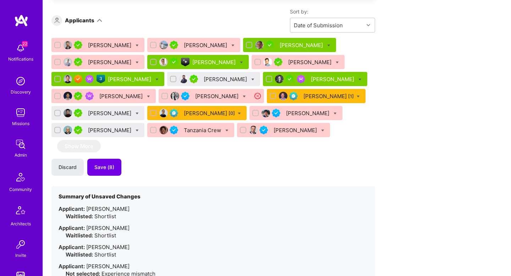
click at [251, 80] on icon at bounding box center [252, 79] width 3 height 3
checkbox input "true"
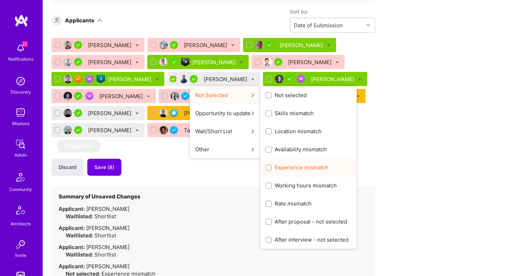
click at [275, 169] on span "Experience mismatch" at bounding box center [302, 167] width 54 height 7
click at [269, 169] on input "Experience mismatch" at bounding box center [269, 168] width 5 height 5
checkbox input "true"
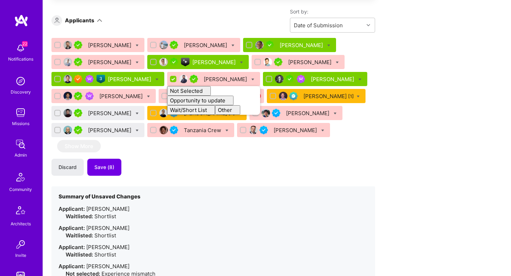
click at [153, 178] on div "Aleksandre Natchkebia Hooman Baradaran Sam Somashekar Graziano Giordano Don Cos…" at bounding box center [213, 206] width 324 height 337
checkbox input "false"
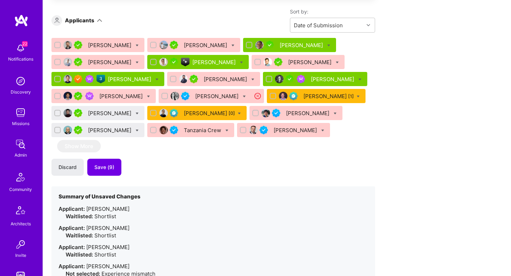
click at [103, 112] on div "[PERSON_NAME]" at bounding box center [110, 113] width 45 height 7
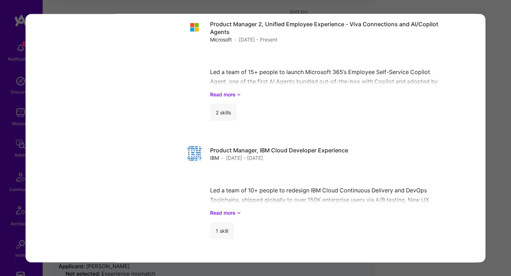
scroll to position [1527, 0]
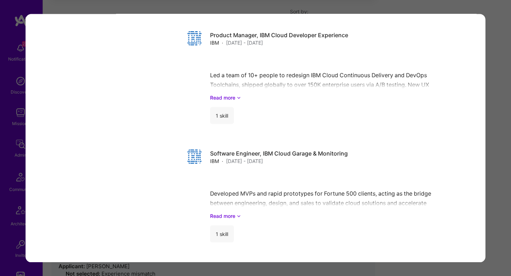
click at [488, 113] on div "Application 13 of 18 Builder Missing Requirements Required Location See locatio…" at bounding box center [255, 138] width 511 height 276
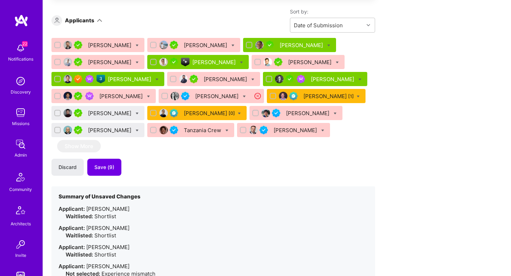
click at [136, 111] on div at bounding box center [137, 113] width 3 height 7
checkbox input "true"
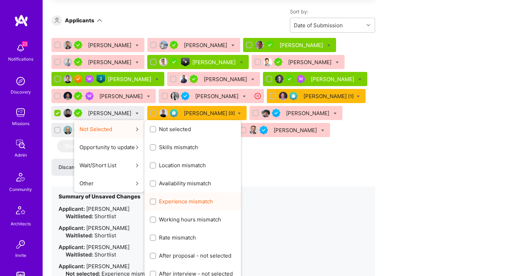
click at [166, 193] on div "Experience mismatch" at bounding box center [192, 202] width 97 height 18
click at [164, 199] on span "Experience mismatch" at bounding box center [186, 201] width 54 height 7
click at [156, 200] on input "Experience mismatch" at bounding box center [153, 202] width 5 height 5
checkbox input "true"
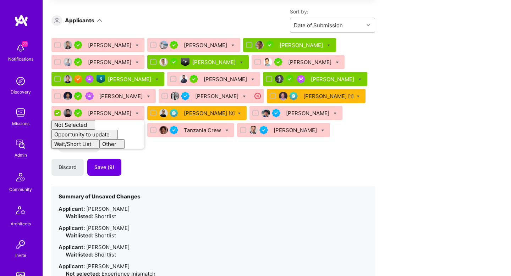
checkbox input "false"
click at [265, 168] on div "Discard Save (9)" at bounding box center [213, 167] width 324 height 17
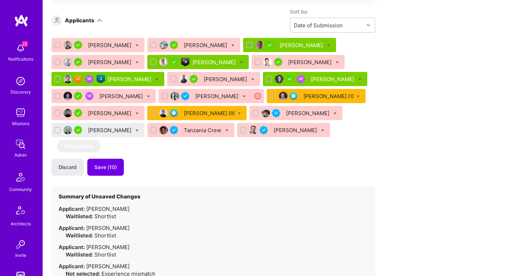
click at [99, 128] on div "Jeff Narucki" at bounding box center [110, 130] width 45 height 7
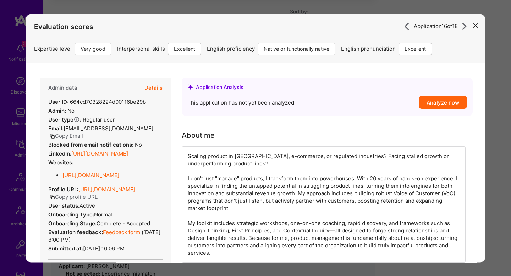
click at [115, 150] on link "https://linkedin.com/in/jeffnarucki" at bounding box center [99, 153] width 57 height 7
click at [501, 116] on div "Application 16 of 18 Evaluation scores Expertise level Very good Interpersonal …" at bounding box center [255, 138] width 511 height 276
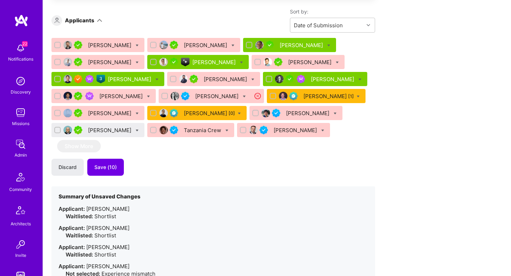
click at [136, 130] on icon at bounding box center [137, 130] width 3 height 3
checkbox input "true"
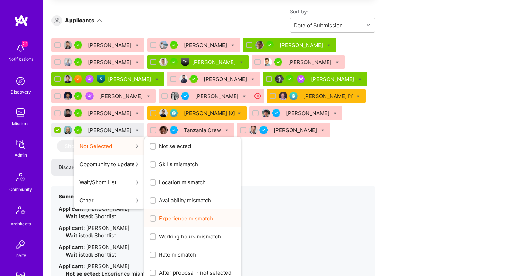
click at [170, 224] on div "Experience mismatch" at bounding box center [192, 219] width 97 height 18
click at [186, 217] on span "Experience mismatch" at bounding box center [186, 218] width 54 height 7
click at [156, 217] on input "Experience mismatch" at bounding box center [153, 219] width 5 height 5
checkbox input "true"
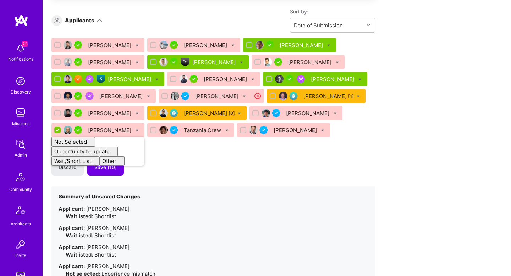
checkbox input "false"
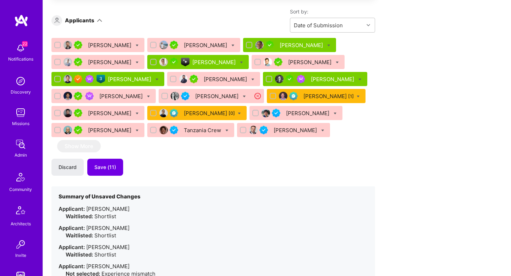
click at [261, 167] on div "Discard Save (11)" at bounding box center [213, 167] width 324 height 17
click at [105, 168] on span "Save (11)" at bounding box center [105, 167] width 22 height 7
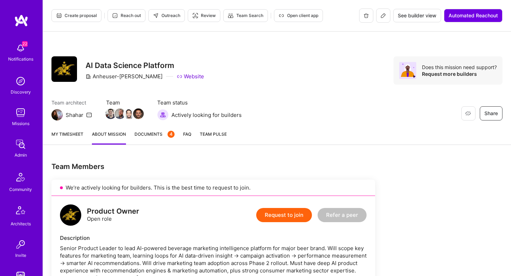
click at [71, 17] on span "Create proposal" at bounding box center [76, 15] width 41 height 6
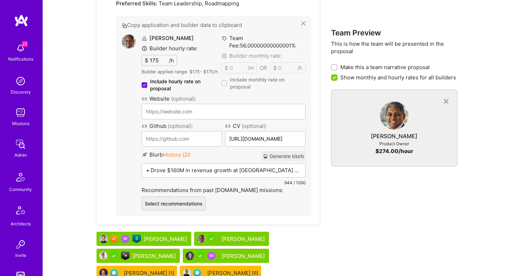
scroll to position [562, 0]
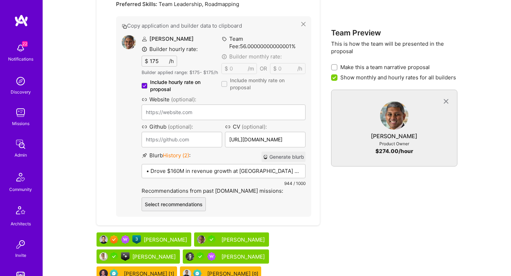
click at [281, 152] on button "Generate blurb" at bounding box center [284, 157] width 44 height 10
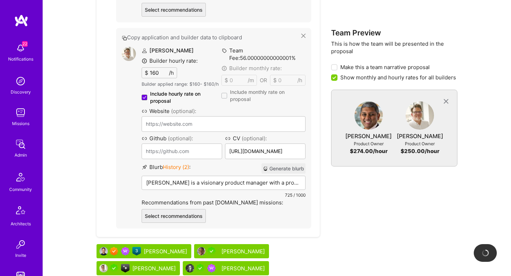
scroll to position [758, 0]
click at [280, 163] on button "Generate blurb" at bounding box center [284, 168] width 44 height 10
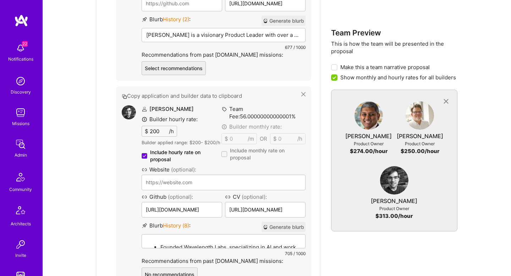
scroll to position [908, 0]
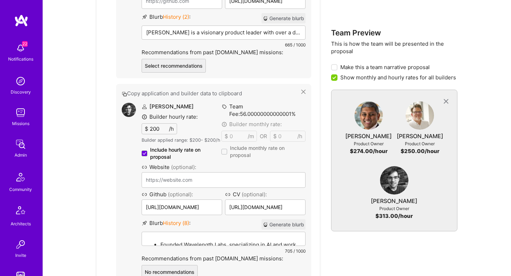
click at [271, 220] on button "Generate blurb" at bounding box center [284, 225] width 44 height 10
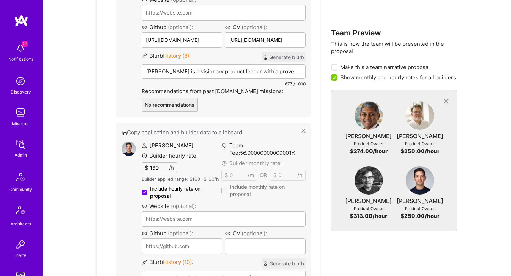
scroll to position [1099, 0]
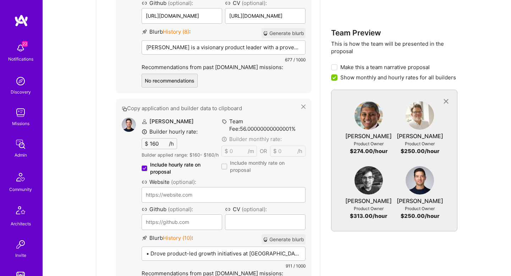
click at [281, 235] on button "Generate blurb" at bounding box center [284, 240] width 44 height 10
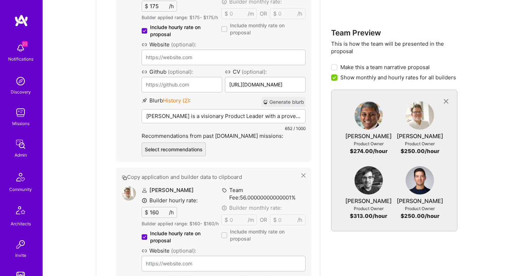
scroll to position [618, 0]
click at [183, 112] on p "Sam is a visionary Product Leader with a proven track record in AI-driven produ…" at bounding box center [223, 115] width 155 height 7
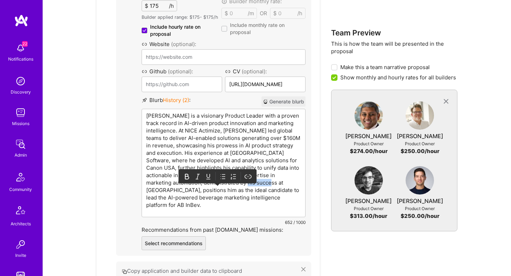
drag, startPoint x: 207, startPoint y: 175, endPoint x: 228, endPoint y: 175, distance: 20.9
click at [228, 175] on p "Sam is a visionary Product Leader with a proven track record in AI-driven produ…" at bounding box center [223, 160] width 155 height 97
click at [273, 159] on p "Sam is a visionary Product Leader with a proven track record in AI-driven produ…" at bounding box center [223, 160] width 155 height 97
click at [192, 172] on p "Sam is a visionary Product Leader with a proven track record in AI-driven produ…" at bounding box center [223, 160] width 155 height 97
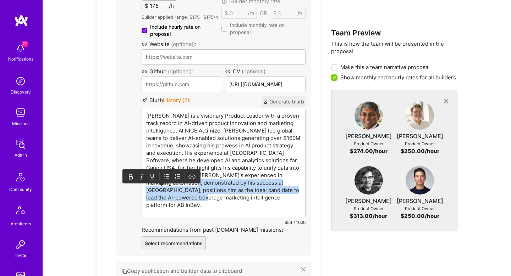
drag, startPoint x: 161, startPoint y: 176, endPoint x: 178, endPoint y: 212, distance: 39.5
click at [178, 212] on div "Sam Somashekar Builder hourly rate: $ 175 /h Builder applied range: $ 175 - $ 1…" at bounding box center [224, 115] width 164 height 271
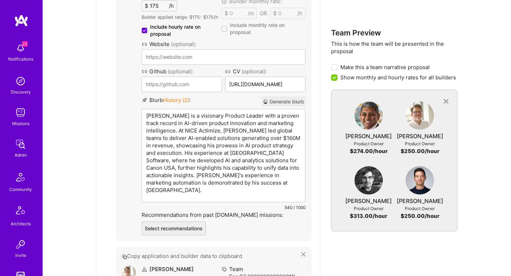
click at [236, 161] on p "Sam is a visionary Product Leader with a proven track record in AI-driven produ…" at bounding box center [223, 153] width 155 height 82
click at [262, 167] on p "Sam is a visionary Product Leader with a proven track record in AI-driven produ…" at bounding box center [223, 153] width 155 height 82
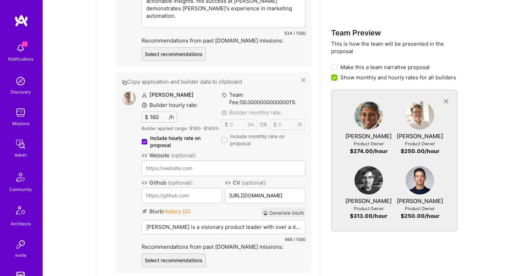
scroll to position [792, 0]
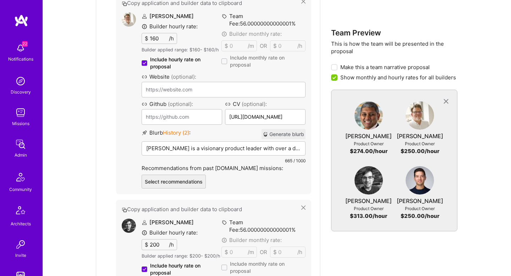
click at [249, 218] on div "Copy application and builder data to clipboard Sam Somashekar Builder hourly ra…" at bounding box center [213, 197] width 195 height 820
click at [218, 145] on div "Don is a visionary product leader with over a decade of experience in AI-driven…" at bounding box center [223, 159] width 163 height 35
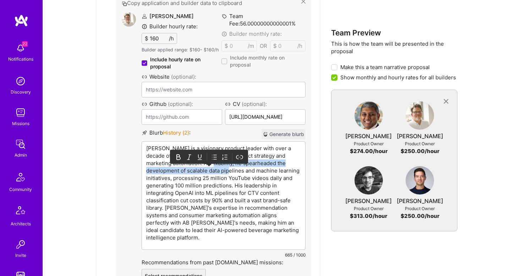
drag, startPoint x: 207, startPoint y: 157, endPoint x: 221, endPoint y: 165, distance: 15.4
click at [221, 165] on p "Don is a visionary product leader with over a decade of experience in AI-driven…" at bounding box center [223, 193] width 155 height 97
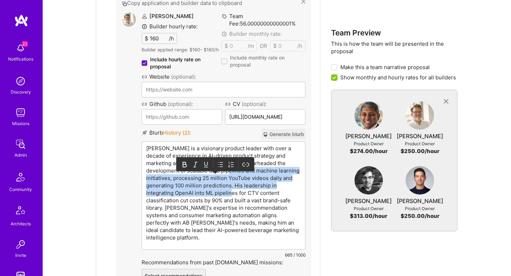
drag, startPoint x: 221, startPoint y: 165, endPoint x: 207, endPoint y: 182, distance: 22.7
click at [207, 182] on p "Don is a visionary product leader with over a decade of experience in AI-driven…" at bounding box center [223, 193] width 155 height 97
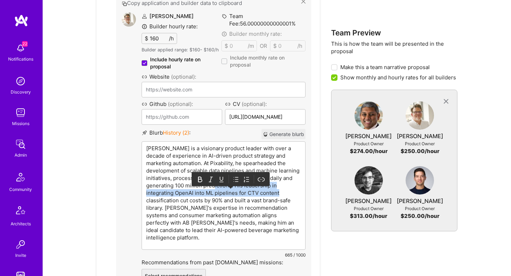
drag, startPoint x: 209, startPoint y: 180, endPoint x: 252, endPoint y: 182, distance: 42.6
click at [252, 182] on p "Don is a visionary product leader with over a decade of experience in AI-driven…" at bounding box center [223, 193] width 155 height 97
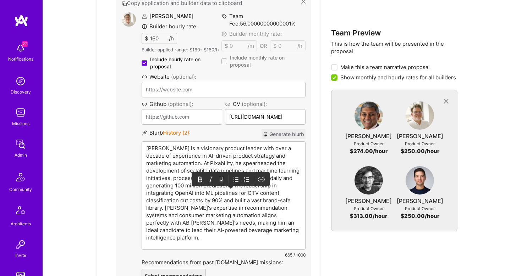
click at [266, 202] on p "Don is a visionary product leader with over a decade of experience in AI-driven…" at bounding box center [223, 193] width 155 height 97
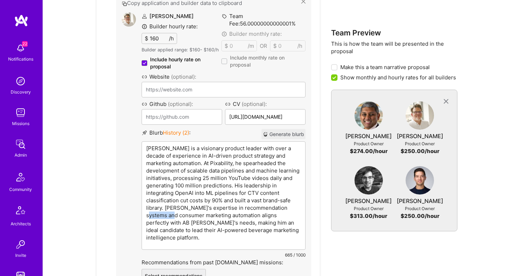
click at [266, 202] on p "Don is a visionary product leader with over a decade of experience in AI-driven…" at bounding box center [223, 193] width 155 height 97
click at [199, 210] on p "Don is a visionary product leader with over a decade of experience in AI-driven…" at bounding box center [223, 193] width 155 height 97
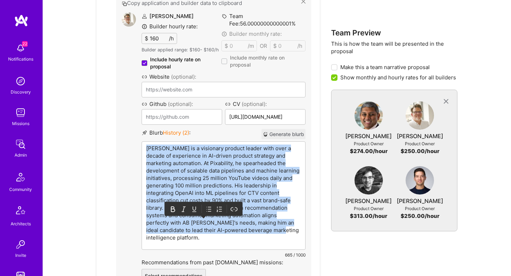
click at [199, 210] on p "Don is a visionary product leader with over a decade of experience in AI-driven…" at bounding box center [223, 193] width 155 height 97
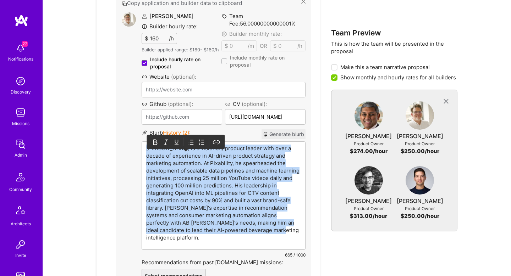
click at [199, 210] on p "Don is a visionary product leader with over a decade of experience in AI-driven…" at bounding box center [223, 193] width 155 height 97
click at [200, 231] on div "Don is a visionary product leader with over a decade of experience in AI-driven…" at bounding box center [223, 196] width 163 height 108
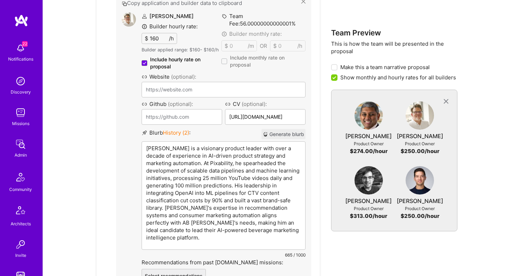
click at [200, 210] on p "Don is a visionary product leader with over a decade of experience in AI-driven…" at bounding box center [223, 193] width 155 height 97
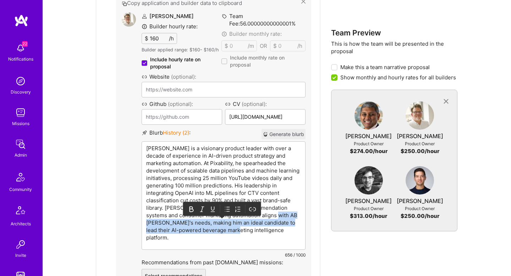
drag, startPoint x: 245, startPoint y: 209, endPoint x: 262, endPoint y: 230, distance: 27.3
click at [262, 230] on div "Don is a visionary product leader with over a decade of experience in AI-driven…" at bounding box center [223, 196] width 163 height 108
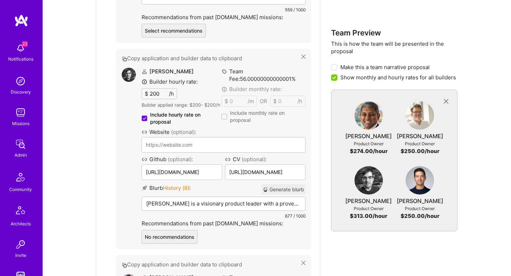
scroll to position [950, 0]
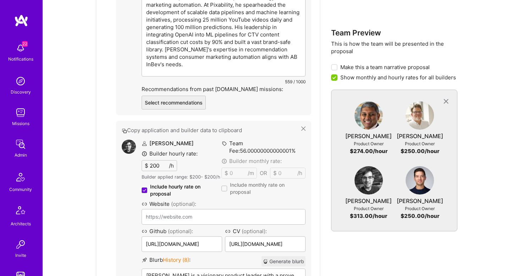
click at [213, 272] on p "Shawn Jones is a visionary product leader with a proven track record in AI-powe…" at bounding box center [223, 275] width 155 height 7
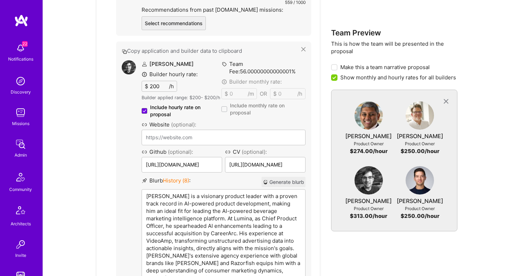
click at [169, 193] on p "Shawn Jones is a visionary product leader with a proven track record in AI-powe…" at bounding box center [223, 241] width 155 height 97
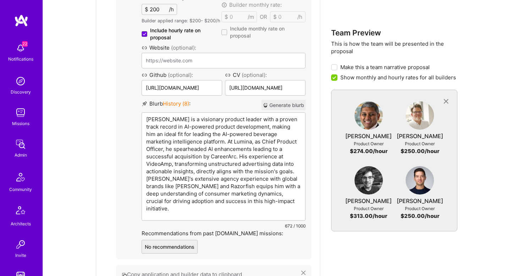
scroll to position [1043, 0]
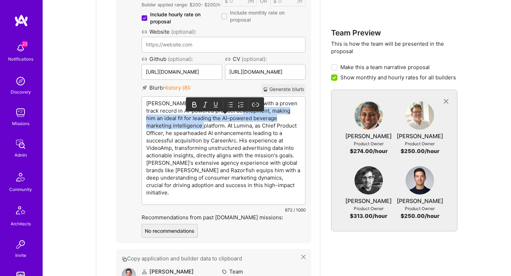
drag, startPoint x: 253, startPoint y: 106, endPoint x: 198, endPoint y: 116, distance: 56.7
click at [198, 116] on p "Shawn is a visionary product leader with a proven track record in AI-powered pr…" at bounding box center [223, 148] width 155 height 97
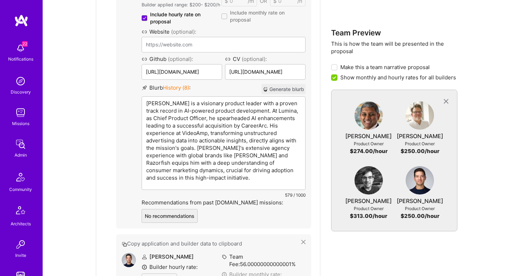
click at [260, 116] on p "Shawn is a visionary product leader with a proven track record in AI-powered pr…" at bounding box center [223, 141] width 155 height 82
click at [269, 126] on p "Shawn is a visionary product leader with a proven track record in AI-powered pr…" at bounding box center [223, 141] width 155 height 82
click at [268, 134] on p "Shawn is a visionary product leader with a proven track record in AI-powered pr…" at bounding box center [223, 141] width 155 height 82
click at [249, 142] on p "Shawn is a visionary product leader with a proven track record in AI-powered pr…" at bounding box center [223, 141] width 155 height 82
click at [216, 147] on p "Shawn is a visionary product leader with a proven track record in AI-powered pr…" at bounding box center [223, 141] width 155 height 82
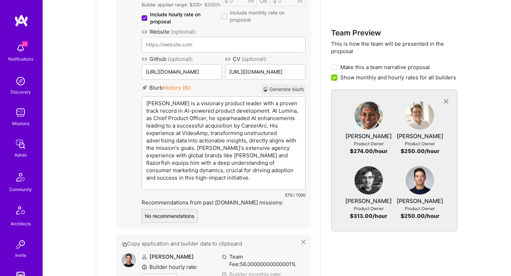
click at [270, 150] on p "Shawn is a visionary product leader with a proven track record in AI-powered pr…" at bounding box center [223, 141] width 155 height 82
click at [238, 157] on p "Shawn is a visionary product leader with a proven track record in AI-powered pr…" at bounding box center [223, 141] width 155 height 82
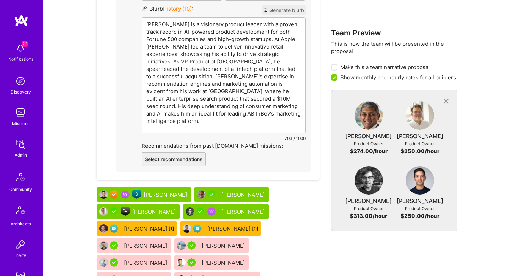
scroll to position [1249, 0]
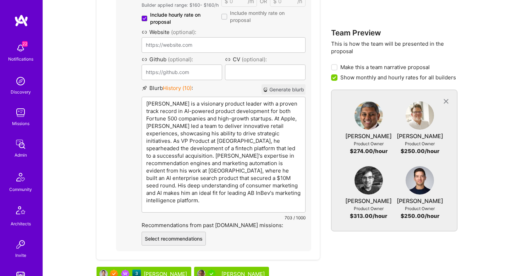
click at [178, 100] on p "Eric is a visionary product leader with a proven track record in AI-powered pro…" at bounding box center [223, 152] width 155 height 104
click at [281, 100] on p "Eric is a visionary product leader with a proven track record in AI-powered pro…" at bounding box center [223, 152] width 155 height 104
click at [255, 104] on p "Eric is a visionary product leader with a proven track record in AI-powered pro…" at bounding box center [223, 152] width 155 height 104
click at [225, 112] on p "Eric is a visionary product leader with a proven track record in AI-powered pro…" at bounding box center [223, 152] width 155 height 104
click at [284, 129] on p "Eric is a visionary product leader with a proven track record in AI-powered pro…" at bounding box center [223, 152] width 155 height 104
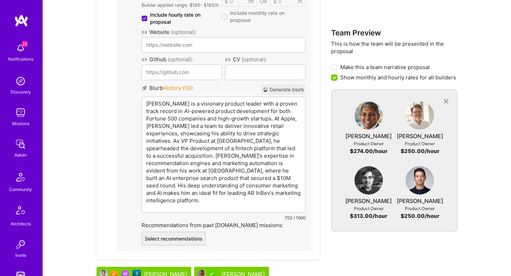
click at [215, 140] on p "Eric is a visionary product leader with a proven track record in AI-powered pro…" at bounding box center [223, 152] width 155 height 104
click at [215, 154] on p "Eric is a visionary product leader with a proven track record in AI-powered pro…" at bounding box center [223, 152] width 155 height 104
click at [213, 172] on p "Eric is a visionary product leader with a proven track record in AI-powered pro…" at bounding box center [223, 152] width 155 height 104
click at [199, 172] on p "Eric is a visionary product leader with a proven track record in AI-powered pro…" at bounding box center [223, 152] width 155 height 104
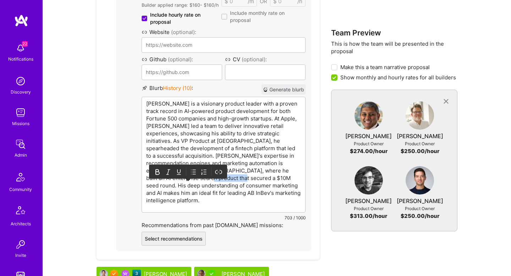
click at [199, 172] on p "Eric is a visionary product leader with a proven track record in AI-powered pro…" at bounding box center [223, 152] width 155 height 104
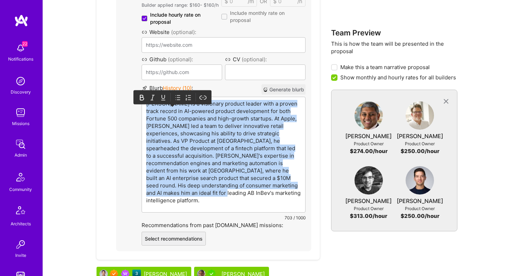
click at [199, 172] on p "Eric is a visionary product leader with a proven track record in AI-powered pro…" at bounding box center [223, 152] width 155 height 104
click at [199, 185] on p "Eric is a visionary product leader with a proven track record in AI-powered pro…" at bounding box center [223, 152] width 155 height 104
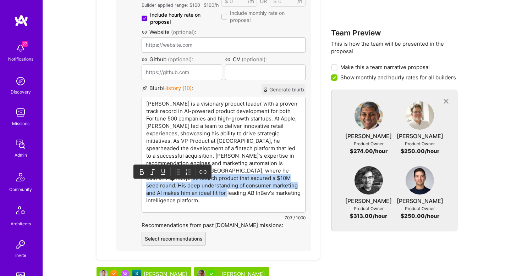
drag, startPoint x: 199, startPoint y: 185, endPoint x: 146, endPoint y: 174, distance: 54.0
click at [146, 174] on p "Eric is a visionary product leader with a proven track record in AI-powered pro…" at bounding box center [223, 152] width 155 height 104
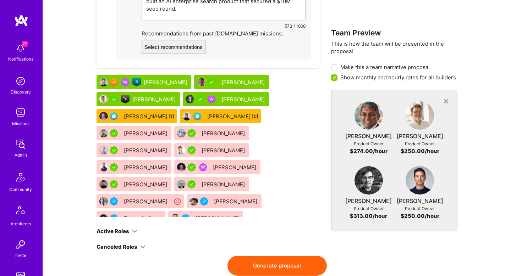
scroll to position [1355, 0]
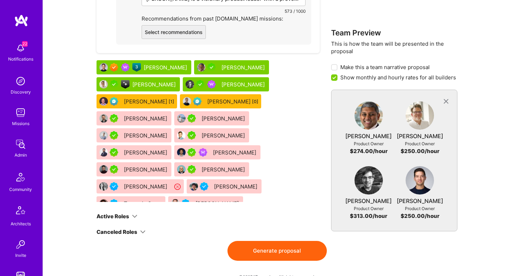
click at [292, 241] on button "Generate proposal" at bounding box center [276, 251] width 99 height 20
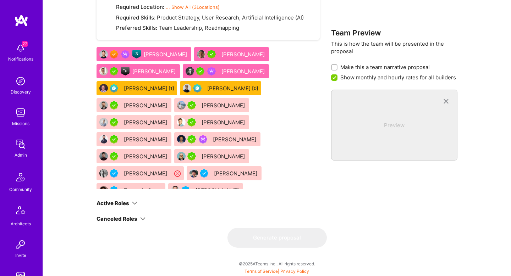
scroll to position [0, 0]
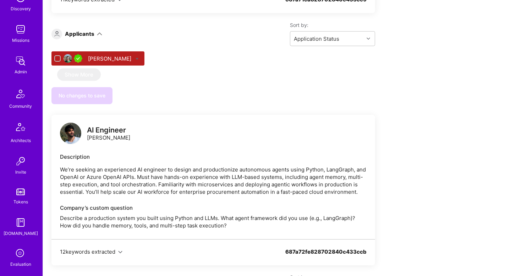
scroll to position [200, 0]
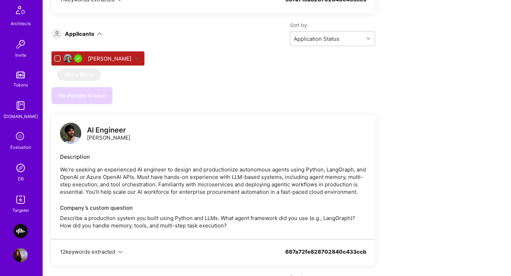
click at [20, 203] on img at bounding box center [20, 200] width 14 height 14
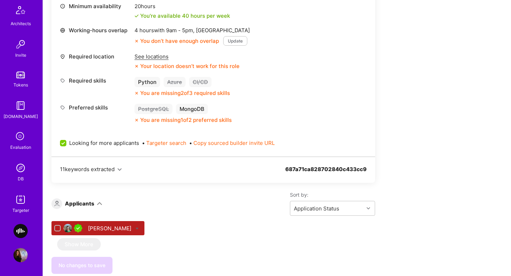
scroll to position [746, 0]
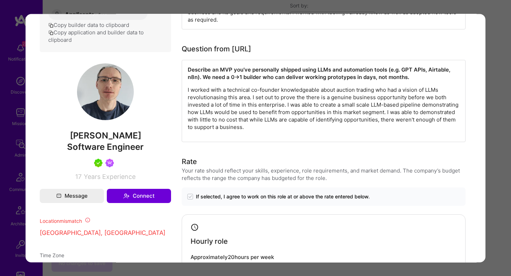
scroll to position [400, 0]
click at [499, 133] on div "Application 27 of 31 Builder Missing Requirements Required Location See locatio…" at bounding box center [255, 138] width 511 height 276
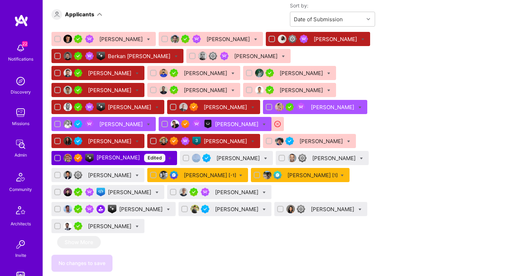
click at [499, 133] on div "Apply for a Mission Role We’re actively looking for builders. This is the best …" at bounding box center [277, 276] width 468 height 1275
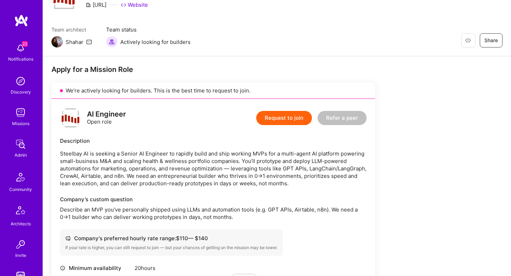
scroll to position [70, 0]
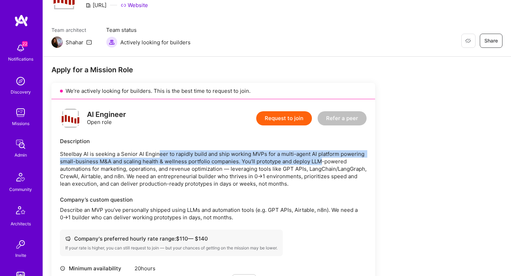
drag, startPoint x: 160, startPoint y: 153, endPoint x: 320, endPoint y: 164, distance: 160.8
click at [320, 164] on p "Steelbay AI is seeking a Senior AI Engineer to rapidly build and ship working M…" at bounding box center [213, 168] width 307 height 37
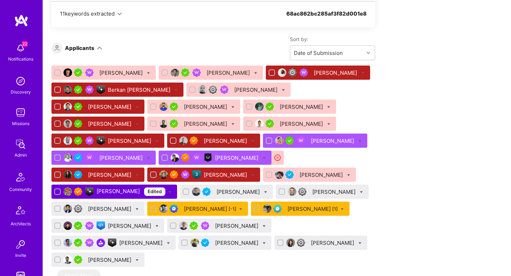
scroll to position [474, 0]
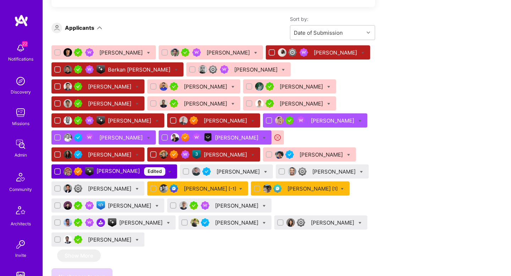
click at [165, 171] on div "[PERSON_NAME] Edited" at bounding box center [131, 171] width 69 height 9
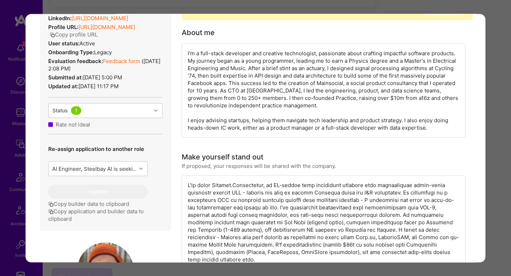
scroll to position [164, 0]
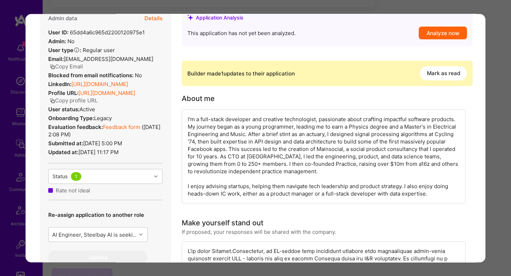
click at [158, 15] on button "Details" at bounding box center [153, 18] width 18 height 21
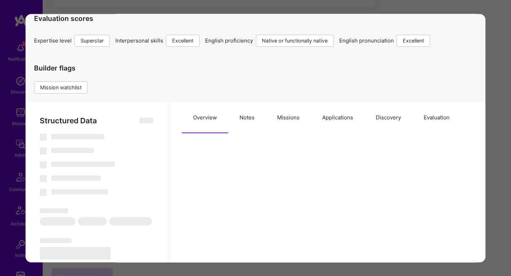
scroll to position [34, 0]
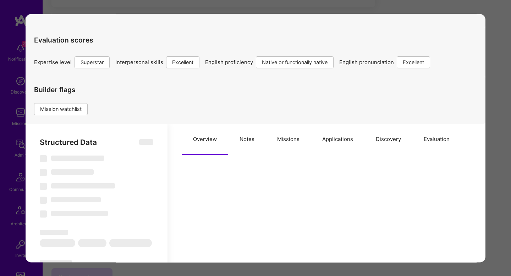
click at [424, 142] on button "Evaluation" at bounding box center [436, 139] width 49 height 31
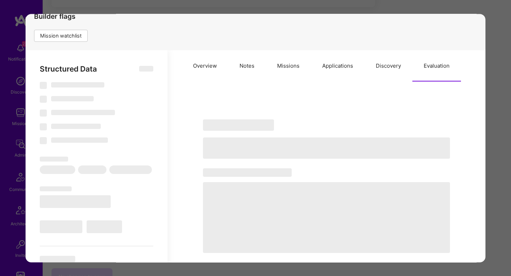
select select "Right Now"
select select "7"
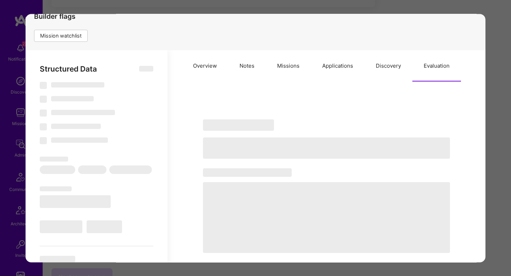
select select "CA"
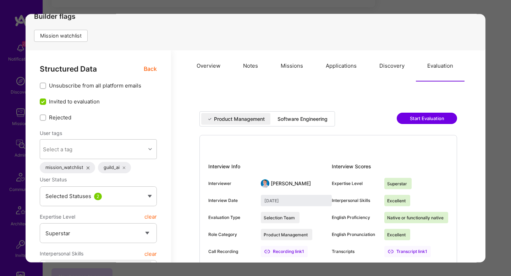
scroll to position [141, 0]
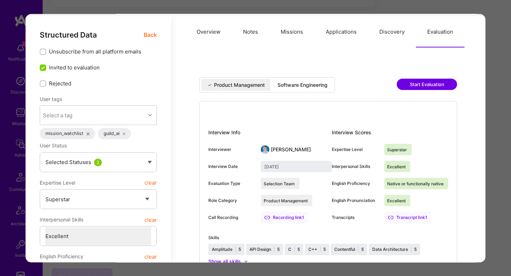
click at [304, 85] on div "Software Engineering" at bounding box center [303, 85] width 50 height 7
type input "August 15, 2025"
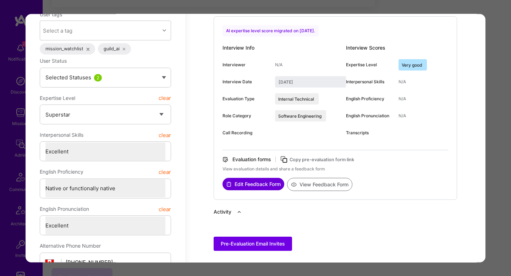
scroll to position [0, 0]
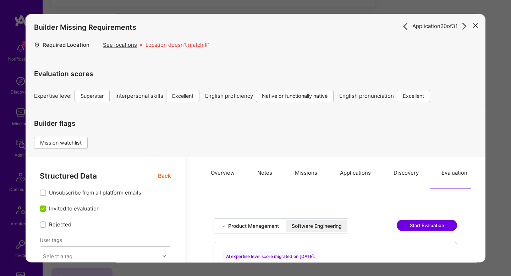
click at [299, 177] on button "Missions" at bounding box center [306, 173] width 45 height 31
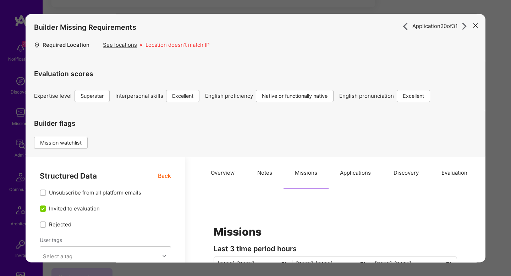
click at [261, 171] on button "Notes" at bounding box center [265, 173] width 38 height 31
type textarea "x"
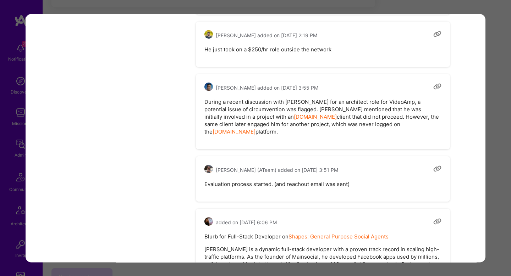
scroll to position [951, 0]
click at [505, 172] on div "Application 20 of 31 Builder Missing Requirements Required Location See locatio…" at bounding box center [255, 138] width 511 height 276
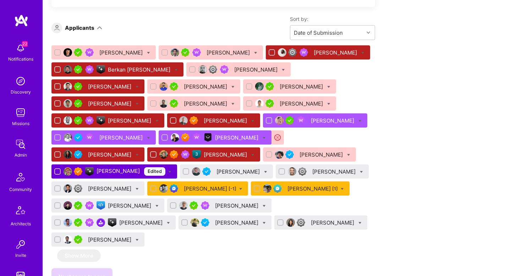
click at [165, 172] on div "Ben Nevile Edited" at bounding box center [131, 171] width 69 height 9
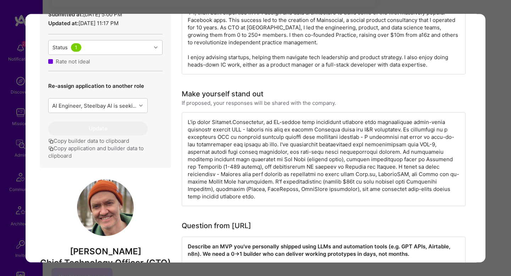
scroll to position [292, 0]
click at [498, 171] on div "Application 20 of 31 Builder Missing Requirements Required Location See locatio…" at bounding box center [255, 138] width 511 height 276
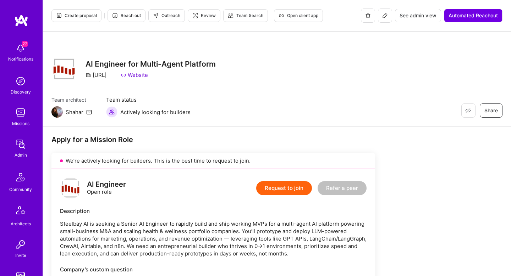
click at [89, 10] on button "Create proposal" at bounding box center [76, 15] width 50 height 13
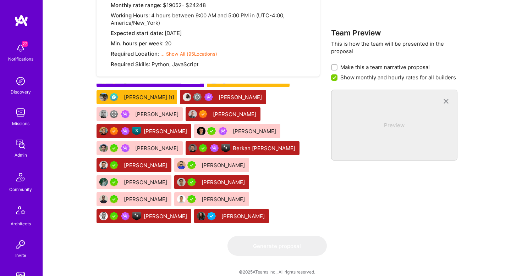
scroll to position [4, 0]
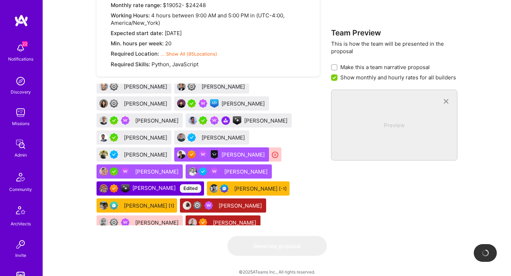
drag, startPoint x: 244, startPoint y: 155, endPoint x: 198, endPoint y: 2, distance: 160.4
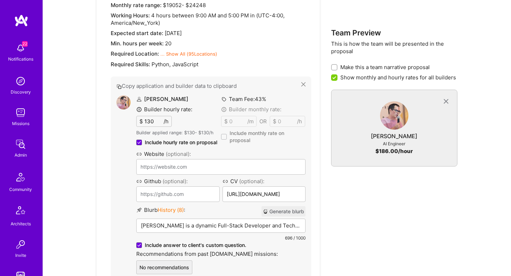
scroll to position [721, 0]
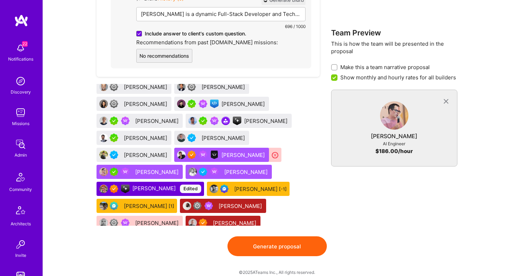
click at [217, 19] on div "Szymon Stasik is a dynamic Full-Stack Developer and Technical Lead, perfectly s…" at bounding box center [221, 24] width 169 height 35
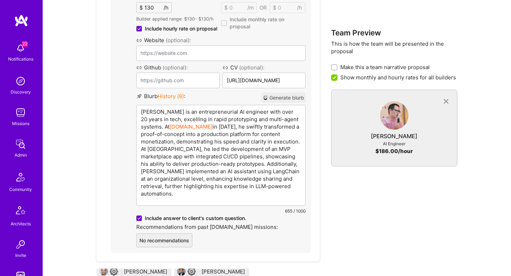
scroll to position [644, 0]
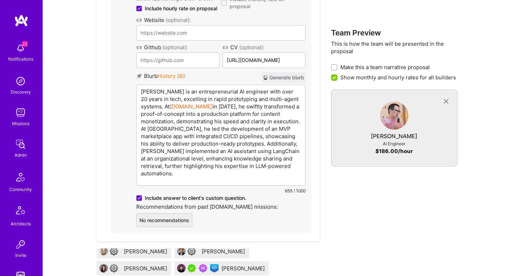
click at [173, 92] on p "Szymon Stasik is an entrepreneurial AI engineer with over 20 years in tech, exc…" at bounding box center [221, 132] width 160 height 89
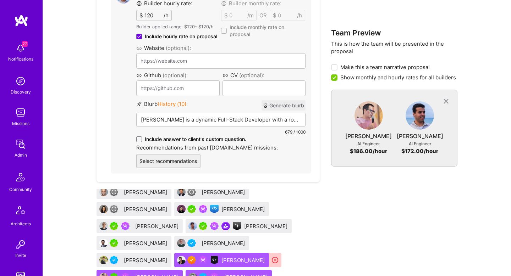
scroll to position [849, 0]
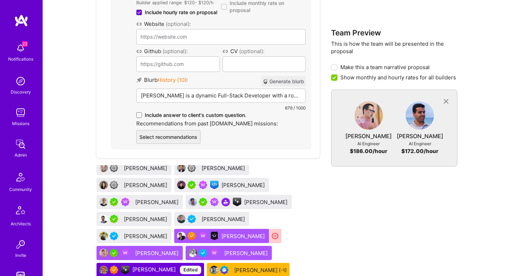
click at [208, 116] on span "Include answer to client's custom question." at bounding box center [195, 115] width 101 height 7
click at [0, 0] on input "Include answer to client's custom question." at bounding box center [0, 0] width 0 height 0
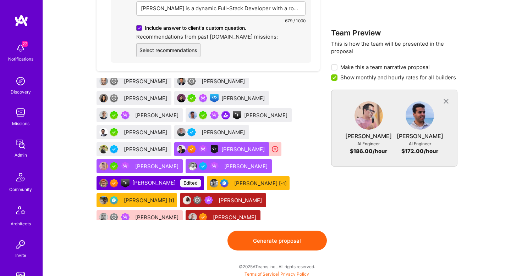
click at [212, 37] on div "Gonçalo Peres is a dynamic Full-Stack Developer with a robust background in AI/…" at bounding box center [221, 19] width 169 height 35
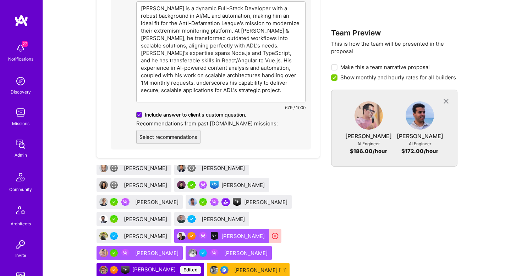
click at [212, 100] on div "Gonçalo Peres is a dynamic Full-Stack Developer with a robust background in AI/…" at bounding box center [221, 52] width 169 height 100
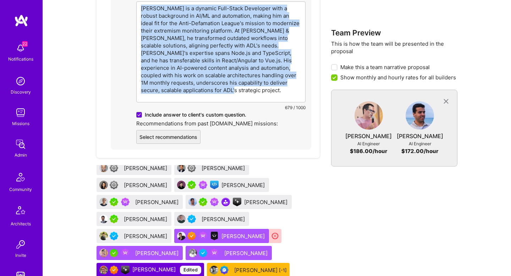
click at [212, 100] on div "Gonçalo Peres is a dynamic Full-Stack Developer with a robust background in AI/…" at bounding box center [221, 52] width 169 height 100
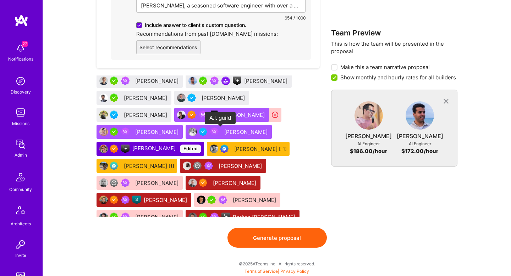
scroll to position [0, 0]
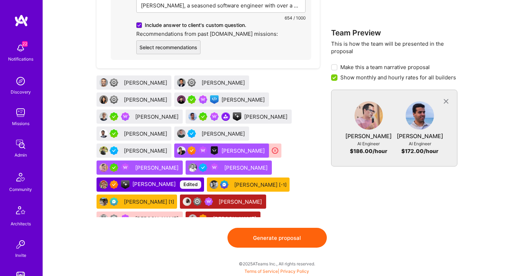
click at [221, 83] on div "Adil Mubeen" at bounding box center [224, 82] width 45 height 7
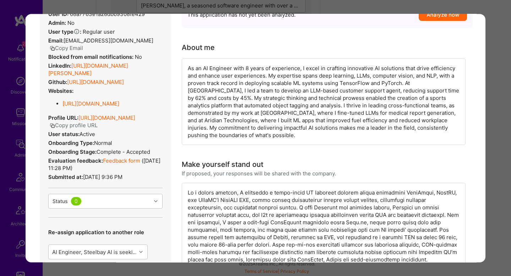
scroll to position [84, 0]
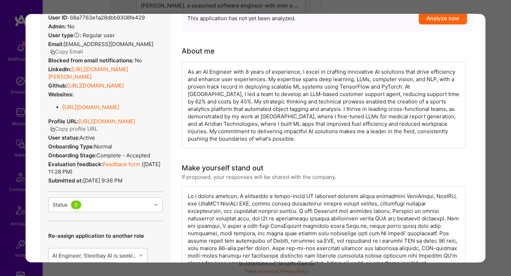
click at [116, 71] on link "https://linkedin.com/in/adil-mubeen-a81109122" at bounding box center [88, 73] width 80 height 14
click at [120, 168] on link "Feedback form" at bounding box center [121, 164] width 37 height 7
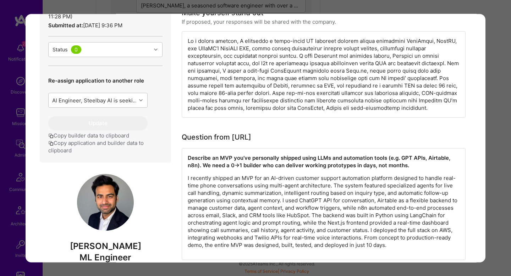
scroll to position [326, 0]
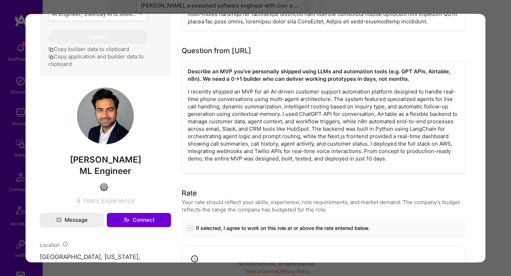
click at [496, 154] on div "Evaluation scores Expertise level Good Interpersonal skills Excellent English p…" at bounding box center [255, 138] width 511 height 276
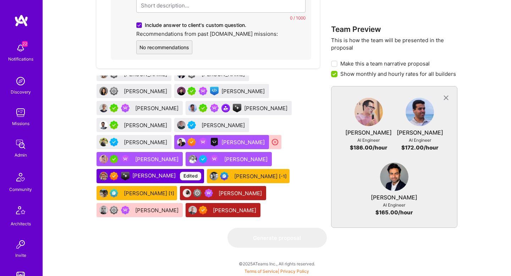
scroll to position [0, 0]
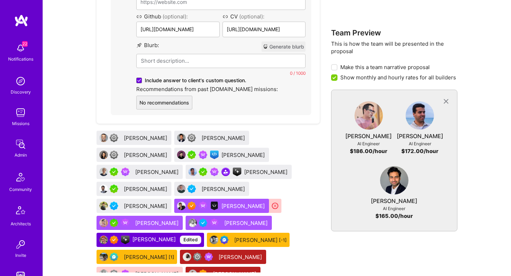
click at [220, 61] on div at bounding box center [221, 71] width 169 height 35
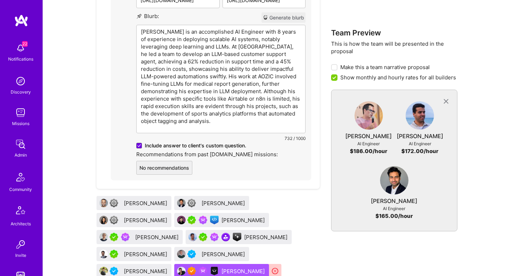
click at [209, 43] on p "Adil Mubeen is an accomplished AI Engineer with 8 years of experience in deploy…" at bounding box center [221, 76] width 160 height 97
drag, startPoint x: 224, startPoint y: 31, endPoint x: 229, endPoint y: 30, distance: 5.0
click at [229, 30] on p "Adil Mubeen is an accomplished AI Engineer with 8 years of experience in deploy…" at bounding box center [221, 76] width 160 height 97
click at [165, 38] on p "Adil Mubeen is an accomplished ML Engineer with 8 years of experience in deploy…" at bounding box center [221, 76] width 160 height 97
click at [273, 40] on p "Adil Mubeen is an accomplished ML Engineer with 8 years of experience in deploy…" at bounding box center [221, 76] width 160 height 97
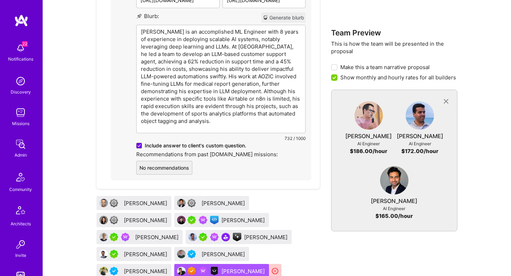
click at [181, 45] on p "Adil Mubeen is an accomplished ML Engineer with 8 years of experience in deploy…" at bounding box center [221, 76] width 160 height 97
click at [253, 48] on p "Adil Mubeen is an accomplished ML Engineer with 8 years of experience in deploy…" at bounding box center [221, 76] width 160 height 97
click at [163, 55] on p "Adil Mubeen is an accomplished ML Engineer with 8 years of experience in deploy…" at bounding box center [221, 76] width 160 height 97
click at [252, 54] on p "Adil Mubeen is an accomplished ML Engineer with 8 years of experience in deploy…" at bounding box center [221, 76] width 160 height 97
click at [187, 64] on p "Adil Mubeen is an accomplished ML Engineer with 8 years of experience in deploy…" at bounding box center [221, 76] width 160 height 97
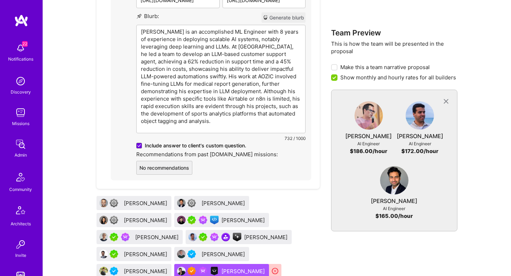
click at [188, 70] on p "Adil Mubeen is an accomplished ML Engineer with 8 years of experience in deploy…" at bounding box center [221, 76] width 160 height 97
click at [188, 78] on p "Adil Mubeen is an accomplished ML Engineer with 8 years of experience in deploy…" at bounding box center [221, 76] width 160 height 97
click at [154, 101] on p "Adil Mubeen is an accomplished ML Engineer with 8 years of experience in deploy…" at bounding box center [221, 76] width 160 height 97
drag, startPoint x: 218, startPoint y: 90, endPoint x: 224, endPoint y: 92, distance: 5.9
click at [224, 92] on p "Adil Mubeen is an accomplished ML Engineer with 8 years of experience in deploy…" at bounding box center [221, 76] width 160 height 97
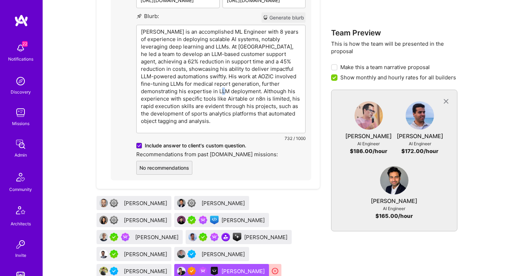
click at [219, 92] on p "Adil Mubeen is an accomplished ML Engineer with 8 years of experience in deploy…" at bounding box center [221, 76] width 160 height 97
click at [216, 98] on p "Adil Mubeen is an accomplished ML Engineer with 8 years of experience in deploy…" at bounding box center [221, 76] width 160 height 97
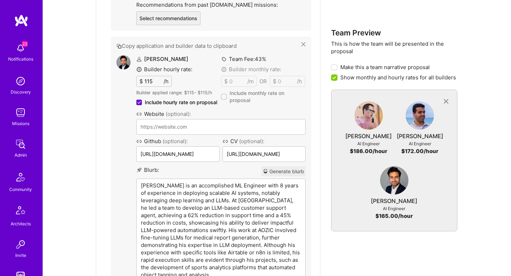
scroll to position [955, 0]
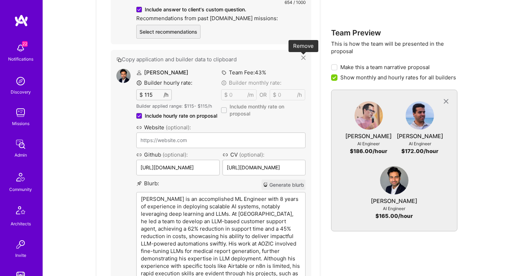
click at [303, 57] on icon at bounding box center [303, 58] width 4 height 4
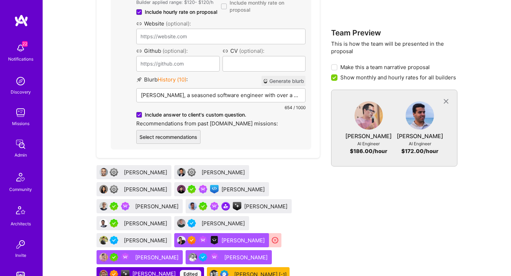
scroll to position [817, 0]
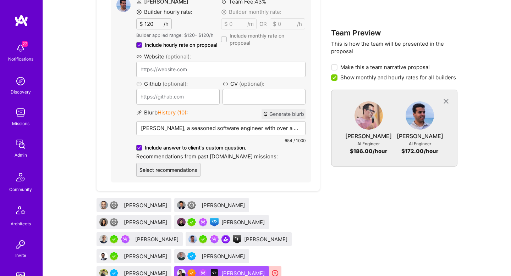
click at [259, 128] on p "Gonçalo Peres, a seasoned software engineer with over a decade of experience in…" at bounding box center [221, 128] width 160 height 7
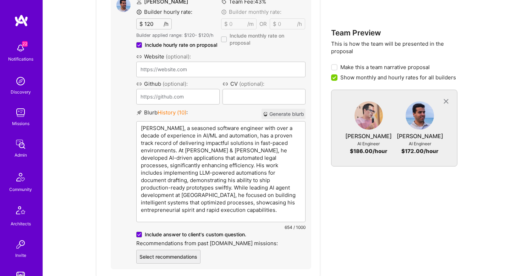
click at [259, 128] on p "Gonçalo Peres, a seasoned software engineer with over a decade of experience in…" at bounding box center [221, 169] width 160 height 89
click at [263, 165] on p "Gonçalo Peres, a seasoned software engineer with over a decade of experience in…" at bounding box center [221, 169] width 160 height 89
click at [238, 176] on p "Gonçalo Peres, a seasoned software engineer with over a decade of experience in…" at bounding box center [221, 169] width 160 height 89
click at [193, 188] on p "Gonçalo Peres, a seasoned software engineer with over a decade of experience in…" at bounding box center [221, 169] width 160 height 89
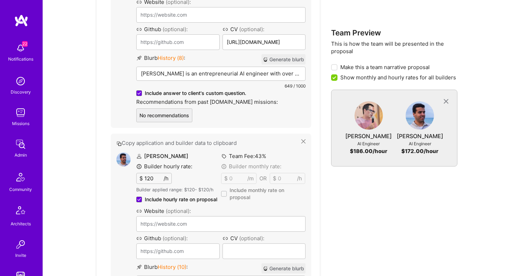
scroll to position [660, 0]
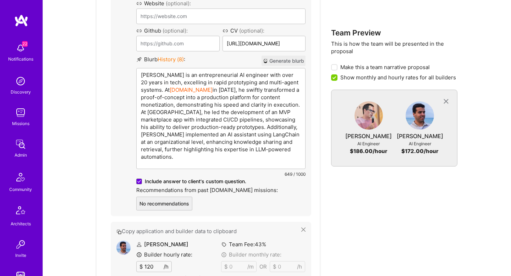
click at [173, 77] on p "Szymon is an entrepreneurial AI engineer with over 20 years in tech, excelling …" at bounding box center [221, 115] width 160 height 89
click at [202, 100] on p "Szymon is an entrepreneurial AI engineer with over 20 years in tech, excelling …" at bounding box center [221, 115] width 160 height 89
click at [203, 117] on p "Szymon is an entrepreneurial AI engineer with over 20 years in tech, excelling …" at bounding box center [221, 115] width 160 height 89
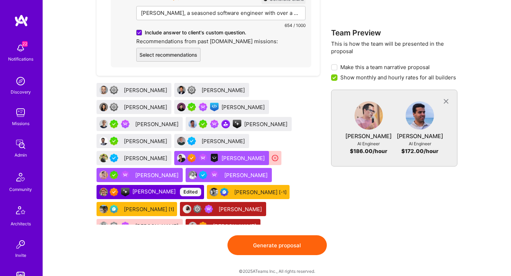
scroll to position [939, 0]
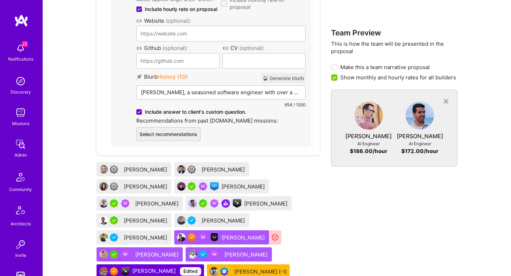
click at [147, 166] on div "Benjamin Elkrieff" at bounding box center [146, 169] width 45 height 7
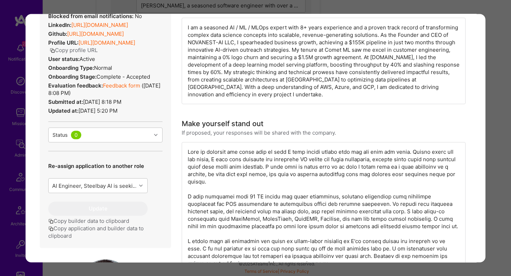
scroll to position [175, 0]
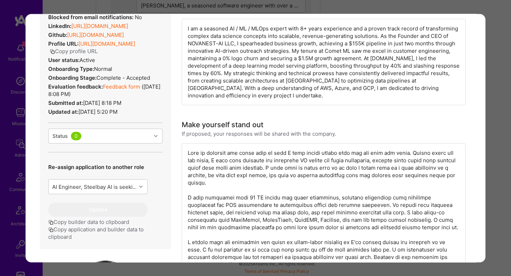
click at [123, 90] on link "Feedback form" at bounding box center [121, 86] width 37 height 7
click at [500, 107] on div "Builder Missing Requirements Required Location See locations Location doesn’t m…" at bounding box center [255, 138] width 511 height 276
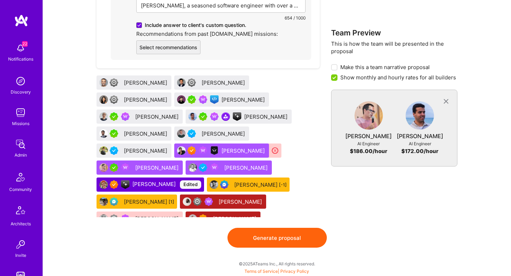
scroll to position [38, 0]
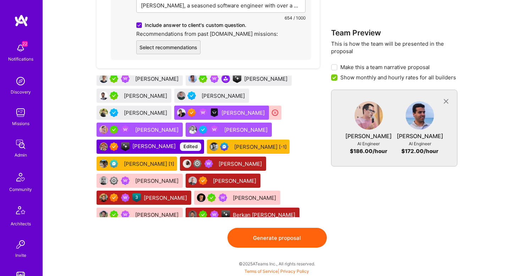
click at [291, 242] on button "Generate proposal" at bounding box center [276, 238] width 99 height 20
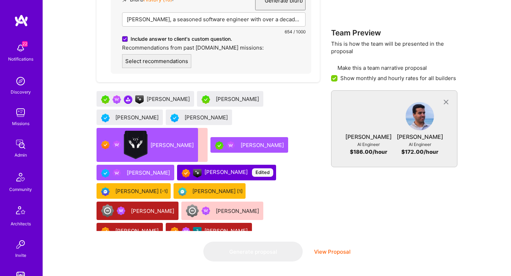
scroll to position [0, 0]
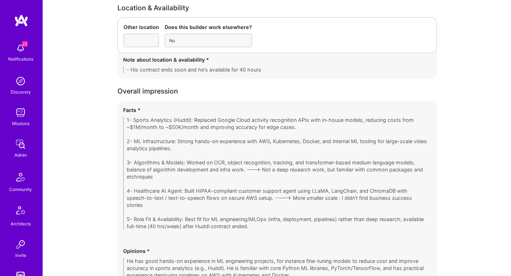
scroll to position [1454, 0]
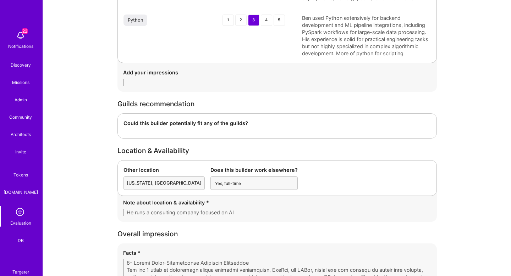
scroll to position [1526, 0]
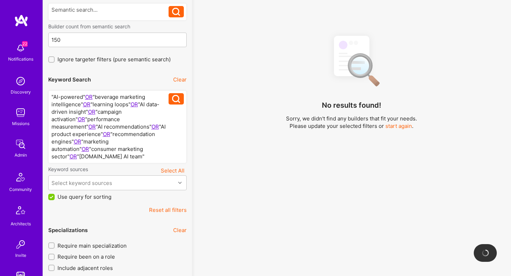
scroll to position [74, 0]
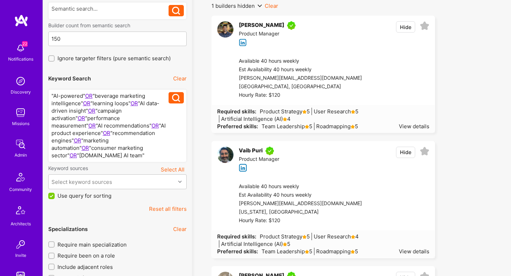
click at [173, 205] on button "Reset all filters" at bounding box center [168, 208] width 38 height 7
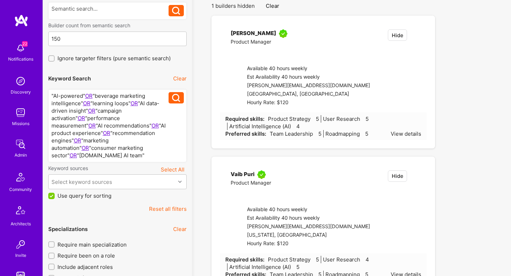
checkbox input "false"
type input "Sep 24"
checkbox input "true"
checkbox input "false"
type input "0"
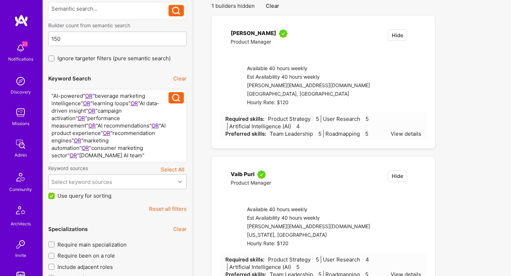
checkbox input "false"
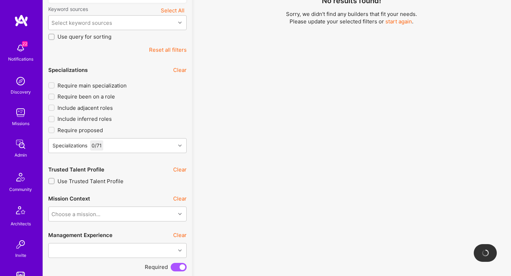
scroll to position [176, 0]
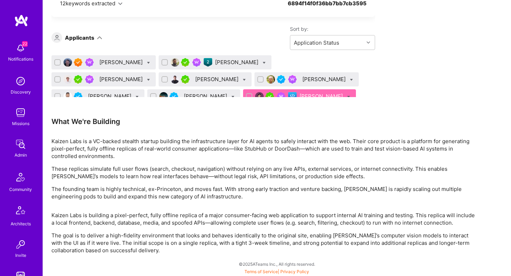
scroll to position [1210, 0]
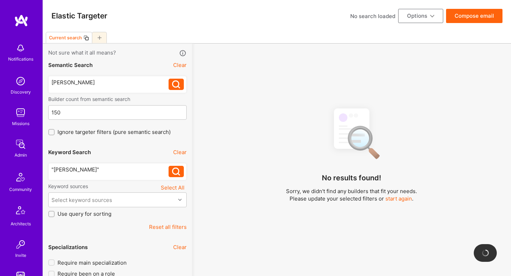
scroll to position [200, 0]
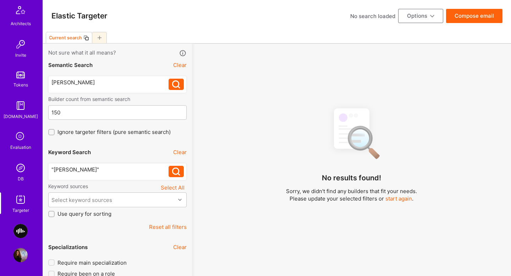
click at [24, 169] on img at bounding box center [20, 168] width 14 height 14
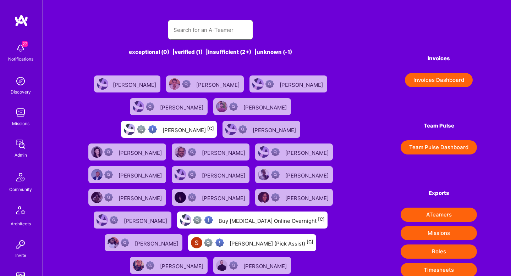
click at [208, 26] on input "text" at bounding box center [211, 30] width 74 height 18
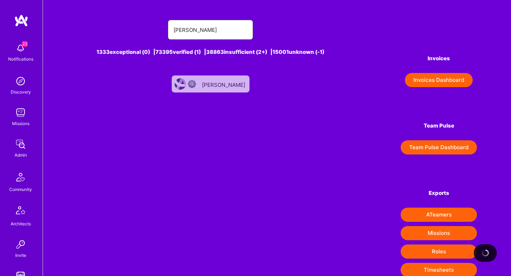
type input "andrew duggen"
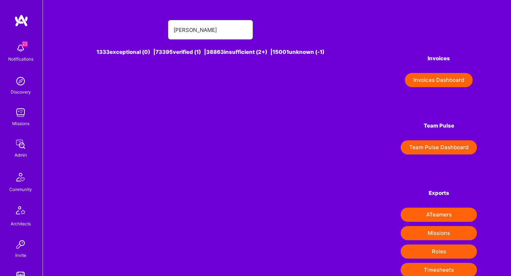
click at [180, 37] on input "andrew duggen" at bounding box center [211, 30] width 74 height 18
click at [181, 32] on input "andrew duggen" at bounding box center [211, 30] width 74 height 18
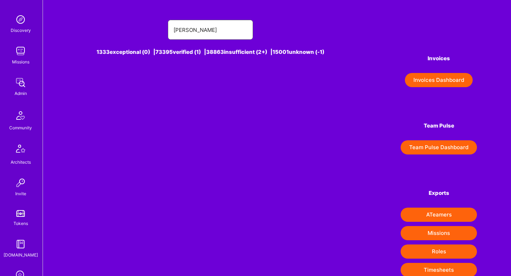
scroll to position [200, 0]
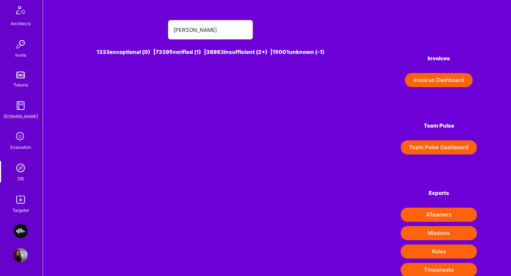
type input "andrew duggen"
click at [24, 207] on div "Targeter" at bounding box center [20, 210] width 17 height 7
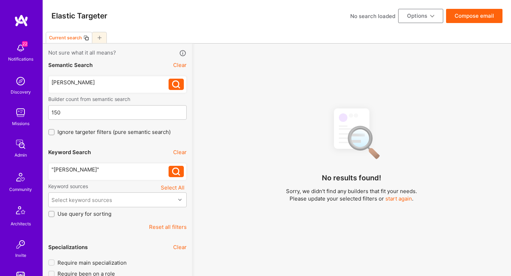
click at [71, 94] on div "Semantic Search Clear anrew duggen anrew duggen Builder count from semantic sea…" at bounding box center [117, 96] width 138 height 79
click at [70, 85] on div "anrew duggen" at bounding box center [109, 82] width 117 height 7
click at [181, 151] on button "Clear" at bounding box center [179, 152] width 13 height 7
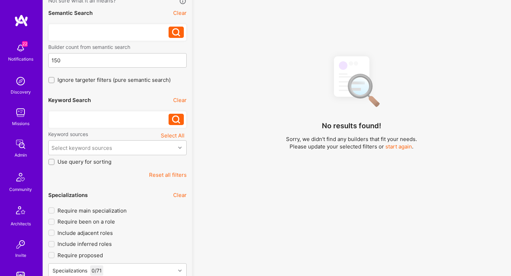
scroll to position [62, 0]
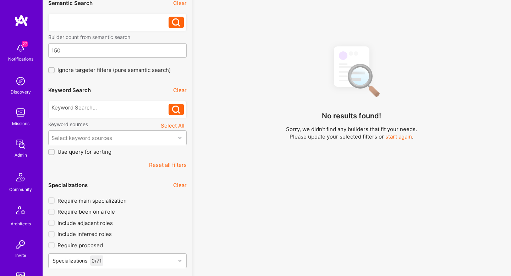
click at [177, 161] on button "Reset all filters" at bounding box center [168, 164] width 38 height 7
click at [94, 116] on div at bounding box center [117, 109] width 138 height 17
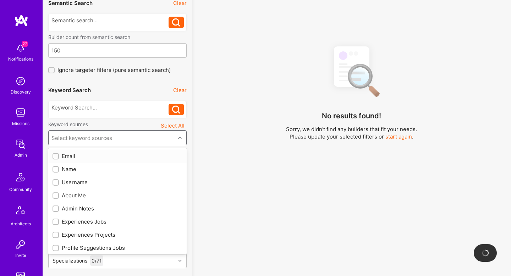
click at [101, 135] on div "Select keyword sources" at bounding box center [81, 137] width 61 height 7
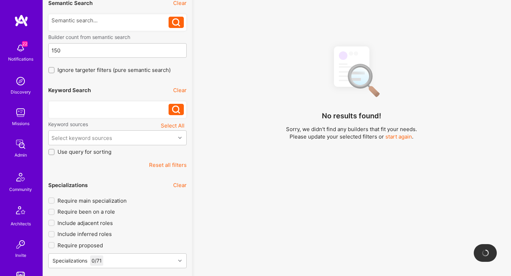
click at [94, 110] on div at bounding box center [109, 107] width 117 height 7
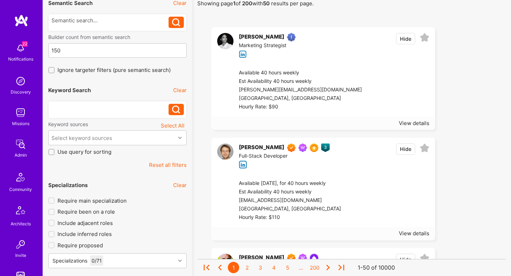
paste div
click at [176, 111] on icon at bounding box center [176, 110] width 8 height 8
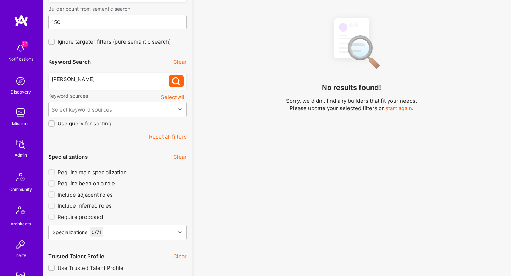
scroll to position [90, 0]
click at [102, 82] on div "anrew duggen" at bounding box center [109, 79] width 117 height 7
click at [175, 76] on button at bounding box center [176, 81] width 15 height 11
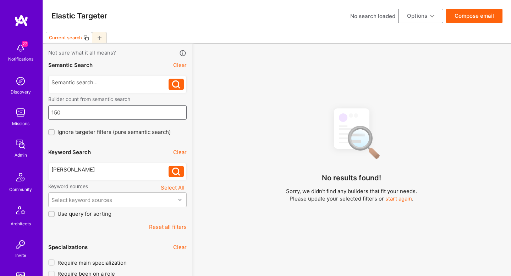
click at [87, 117] on input "150" at bounding box center [117, 113] width 132 height 18
click at [85, 170] on div "anrew duggen" at bounding box center [109, 169] width 117 height 7
click at [185, 165] on div "anrew duggen anrew duggen" at bounding box center [117, 171] width 138 height 17
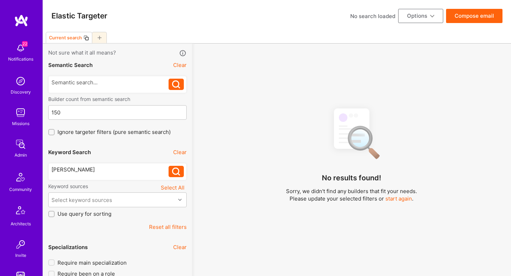
click at [171, 175] on button at bounding box center [176, 171] width 15 height 11
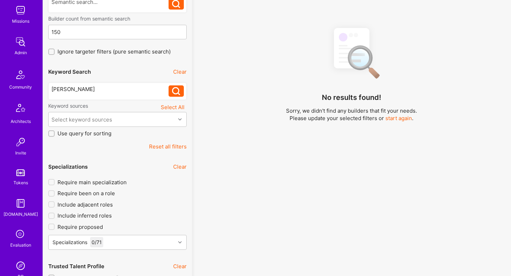
scroll to position [200, 0]
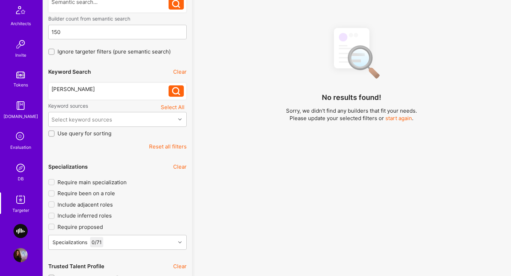
click at [23, 175] on link "DB" at bounding box center [21, 172] width 44 height 22
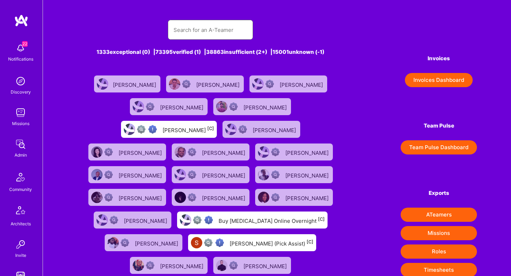
click at [184, 31] on input "text" at bounding box center [211, 30] width 74 height 18
paste input "anrew duggen"
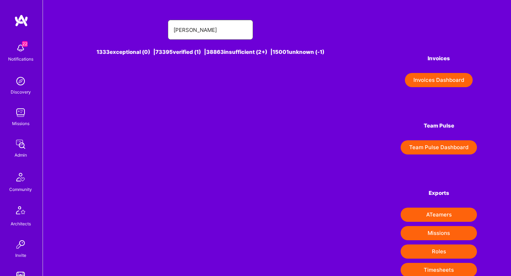
click at [182, 33] on input "anrew duggen" at bounding box center [211, 30] width 74 height 18
click at [203, 32] on input "andrew duggen" at bounding box center [211, 30] width 74 height 18
click at [207, 32] on input "andrew dugen" at bounding box center [211, 30] width 74 height 18
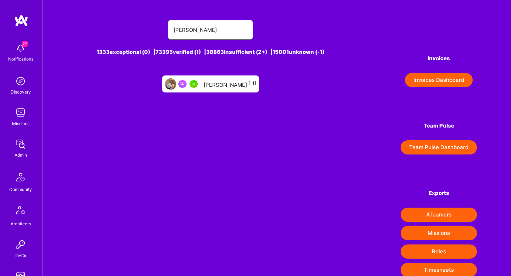
type input "andrew dugg"
click at [214, 84] on div "Andrew Duggan [-1]" at bounding box center [230, 83] width 53 height 9
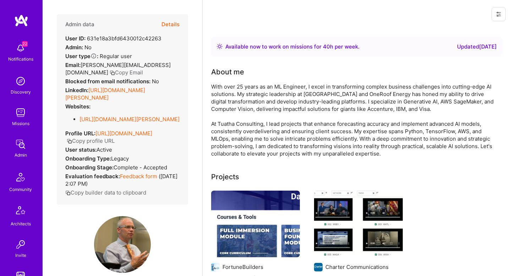
click at [172, 27] on button "Details" at bounding box center [170, 24] width 18 height 21
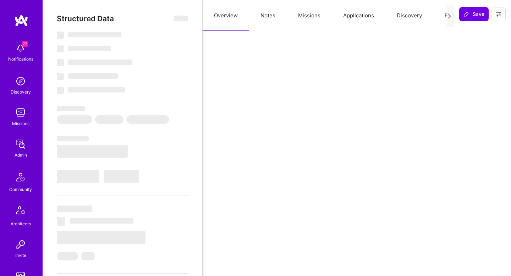
click at [327, 16] on button "Missions" at bounding box center [309, 15] width 45 height 31
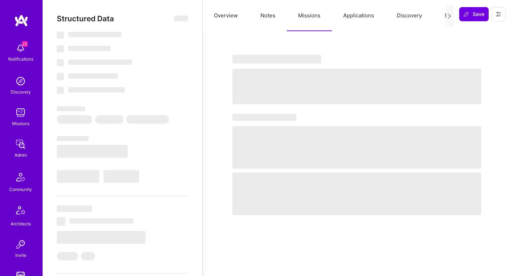
select select "Right Now"
select select "5"
select select "4"
select select "7"
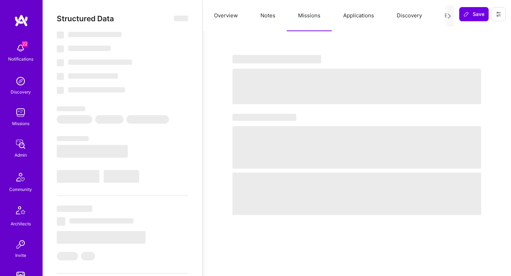
select select "US"
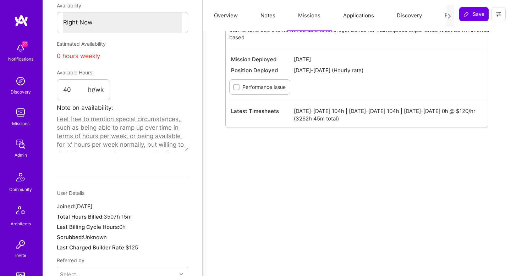
scroll to position [376, 0]
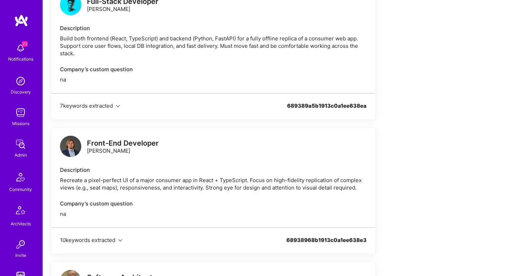
scroll to position [166, 0]
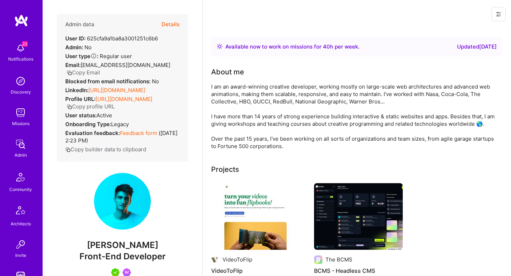
click at [167, 22] on button "Details" at bounding box center [170, 24] width 18 height 21
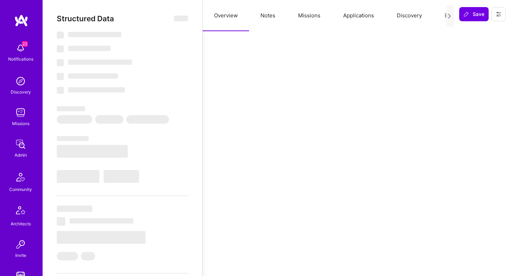
click at [349, 20] on button "Applications" at bounding box center [359, 15] width 54 height 31
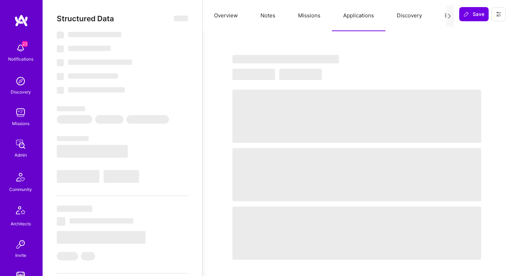
select select "Right Now"
select select "5"
select select "4"
select select "7"
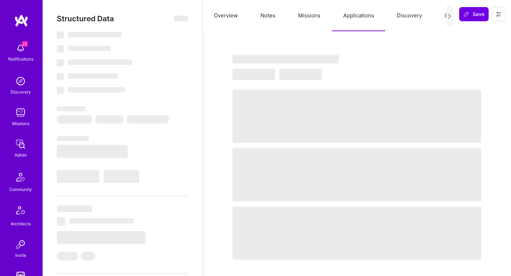
select select "RS"
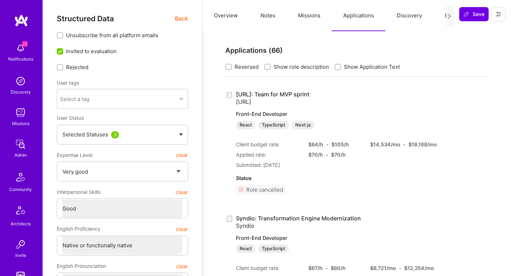
click at [302, 17] on button "Missions" at bounding box center [309, 15] width 45 height 31
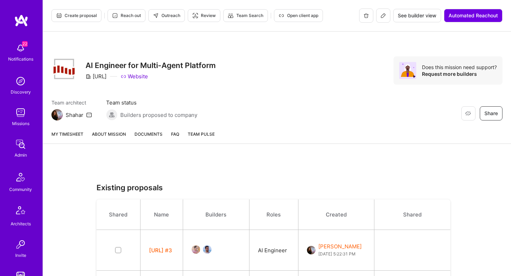
click at [115, 140] on link "About Mission" at bounding box center [109, 137] width 34 height 13
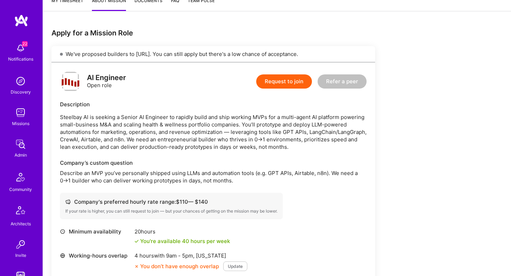
scroll to position [278, 0]
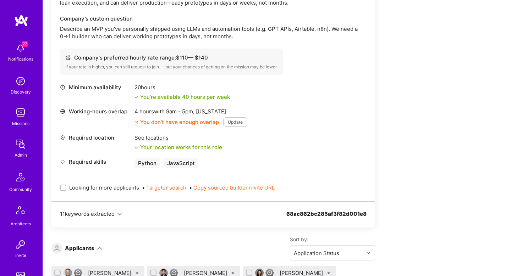
click at [70, 190] on span "Looking for more applicants" at bounding box center [104, 187] width 70 height 7
click at [66, 190] on input "Looking for more applicants" at bounding box center [63, 188] width 5 height 5
checkbox input "true"
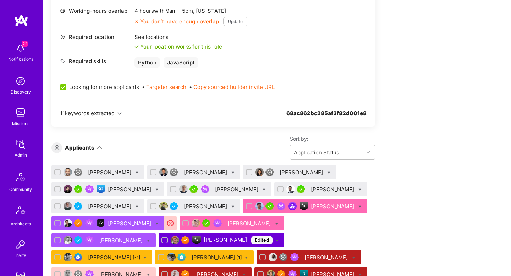
scroll to position [379, 0]
